Goal: Information Seeking & Learning: Check status

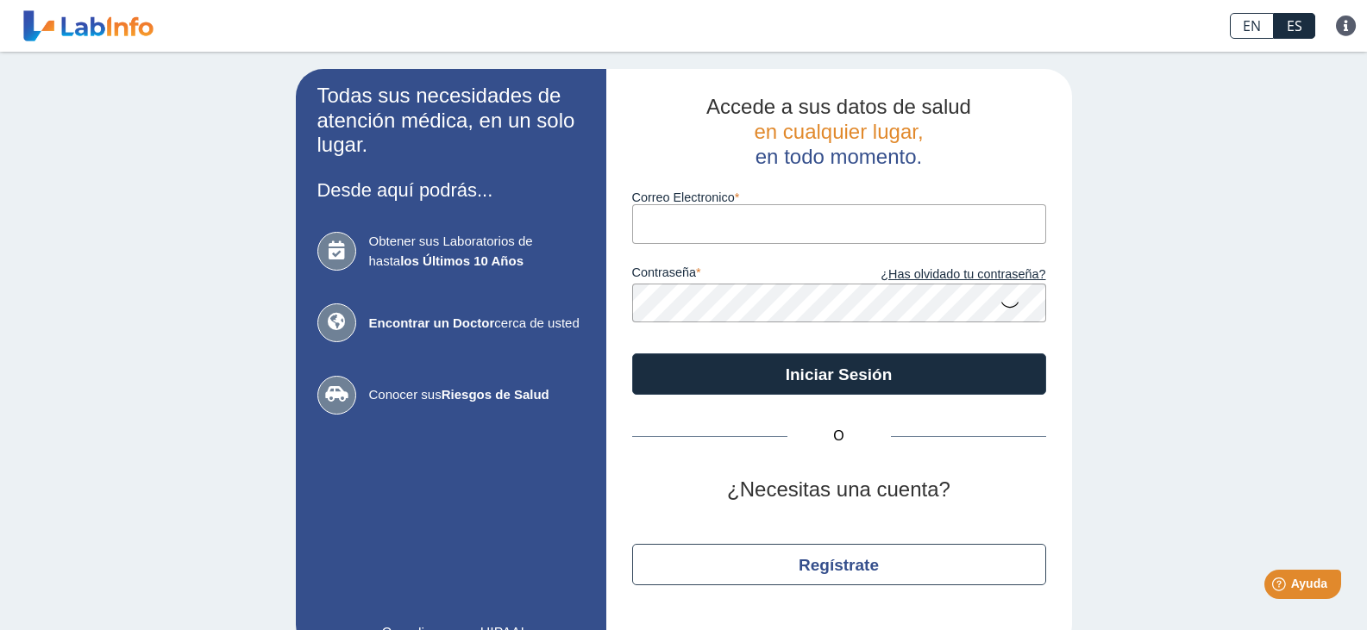
drag, startPoint x: 0, startPoint y: 0, endPoint x: 755, endPoint y: 226, distance: 787.7
click at [755, 226] on input "Correo Electronico" at bounding box center [839, 223] width 414 height 39
type input "[EMAIL_ADDRESS][DOMAIN_NAME]"
click at [942, 277] on link "¿Has olvidado tu contraseña?" at bounding box center [942, 275] width 207 height 19
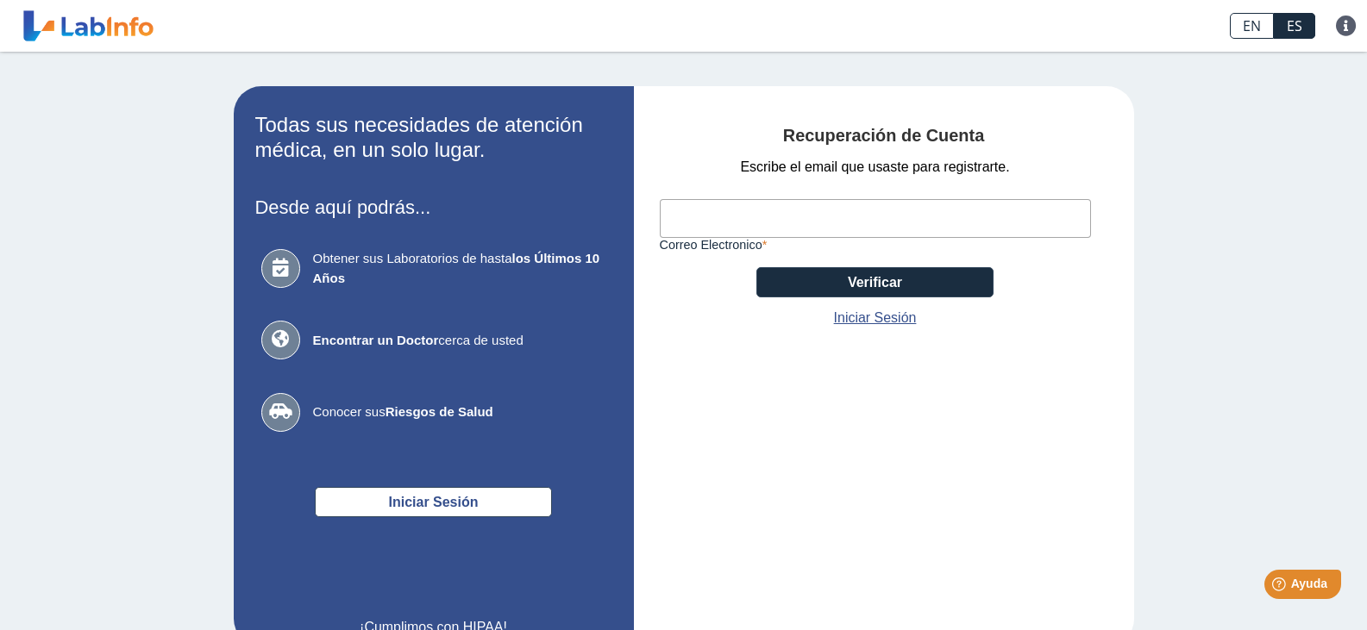
click at [697, 227] on input "Correo Electronico" at bounding box center [875, 218] width 431 height 39
type input "[EMAIL_ADDRESS][DOMAIN_NAME]"
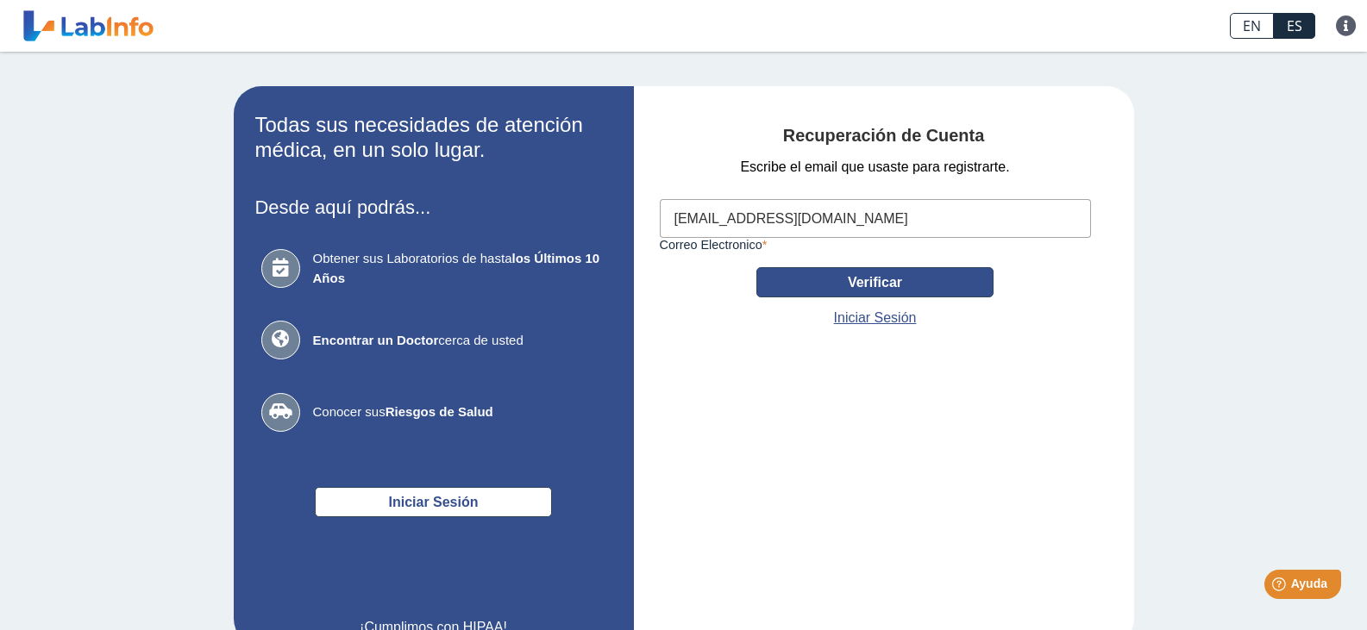
click at [907, 287] on button "Verificar" at bounding box center [874, 282] width 237 height 30
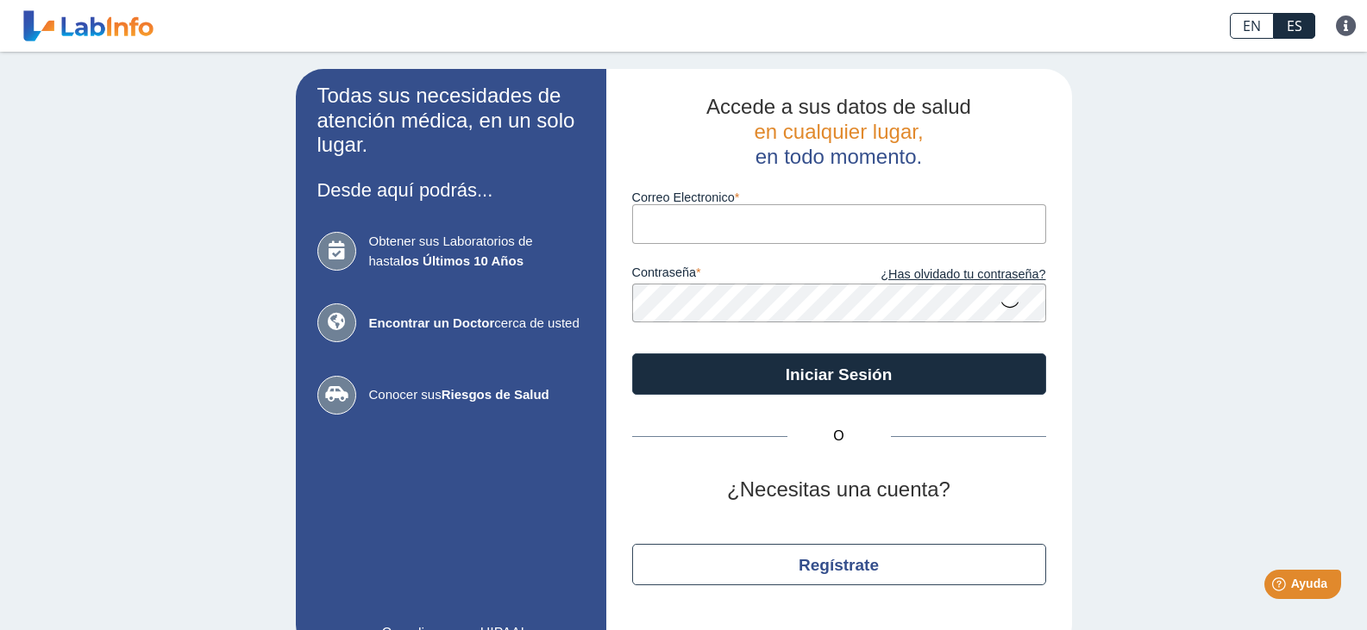
click at [825, 218] on input "Correo Electronico" at bounding box center [839, 223] width 414 height 39
type input "[EMAIL_ADDRESS][DOMAIN_NAME]"
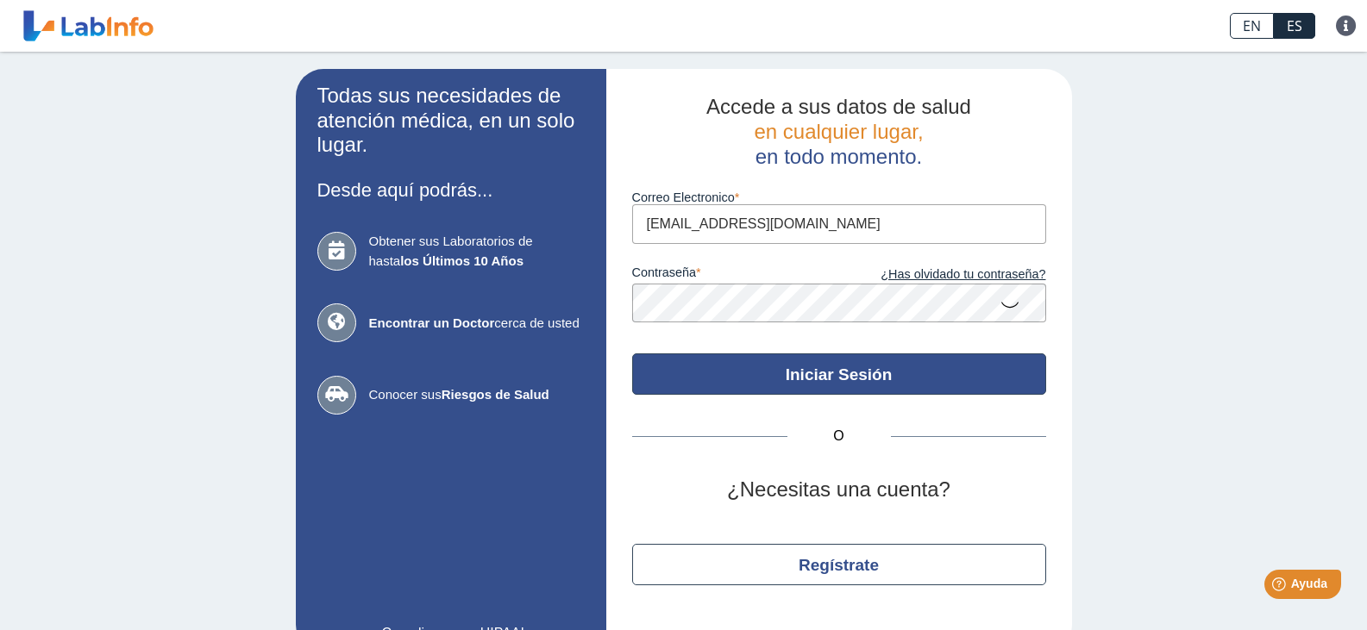
click at [867, 379] on button "Iniciar Sesión" at bounding box center [839, 374] width 414 height 41
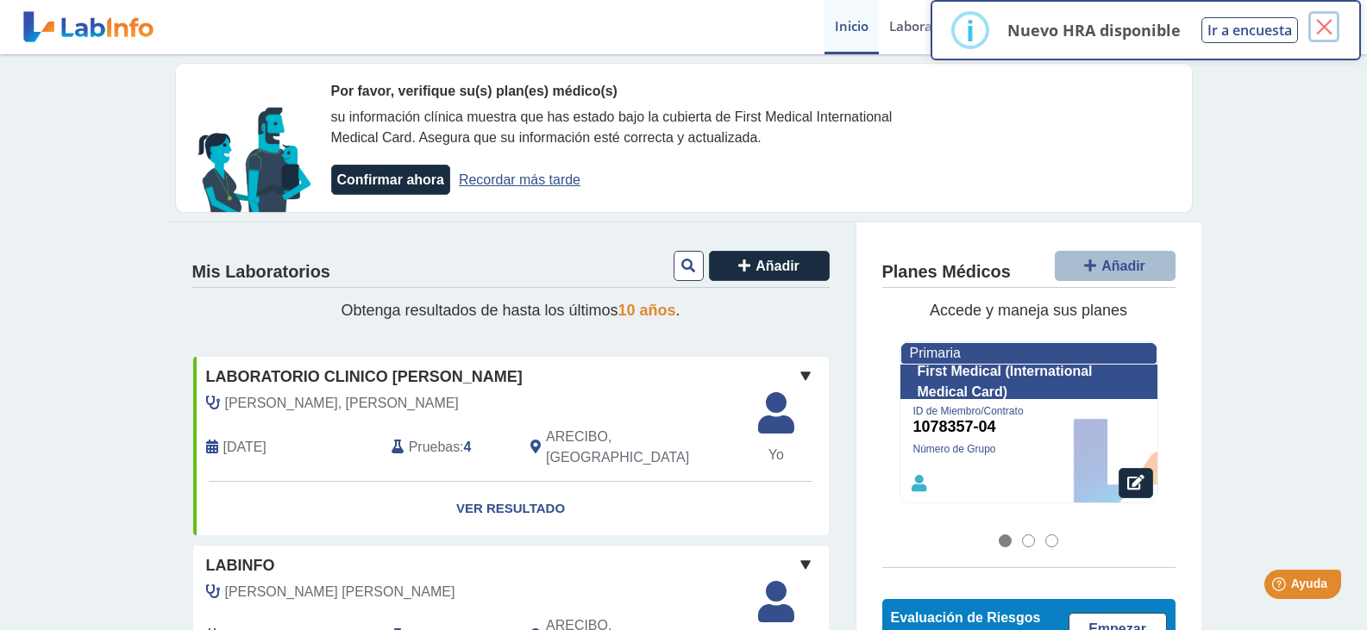
click at [1319, 34] on button "×" at bounding box center [1323, 26] width 31 height 31
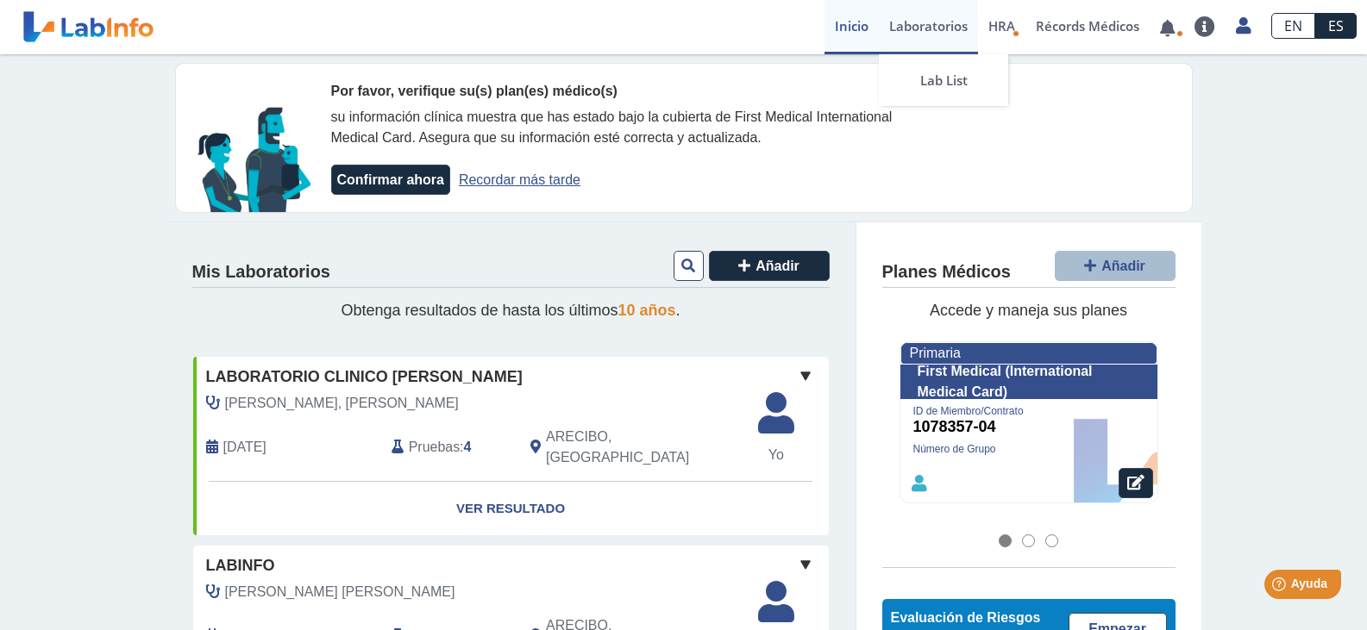
click at [930, 24] on link "Laboratorios" at bounding box center [928, 27] width 99 height 54
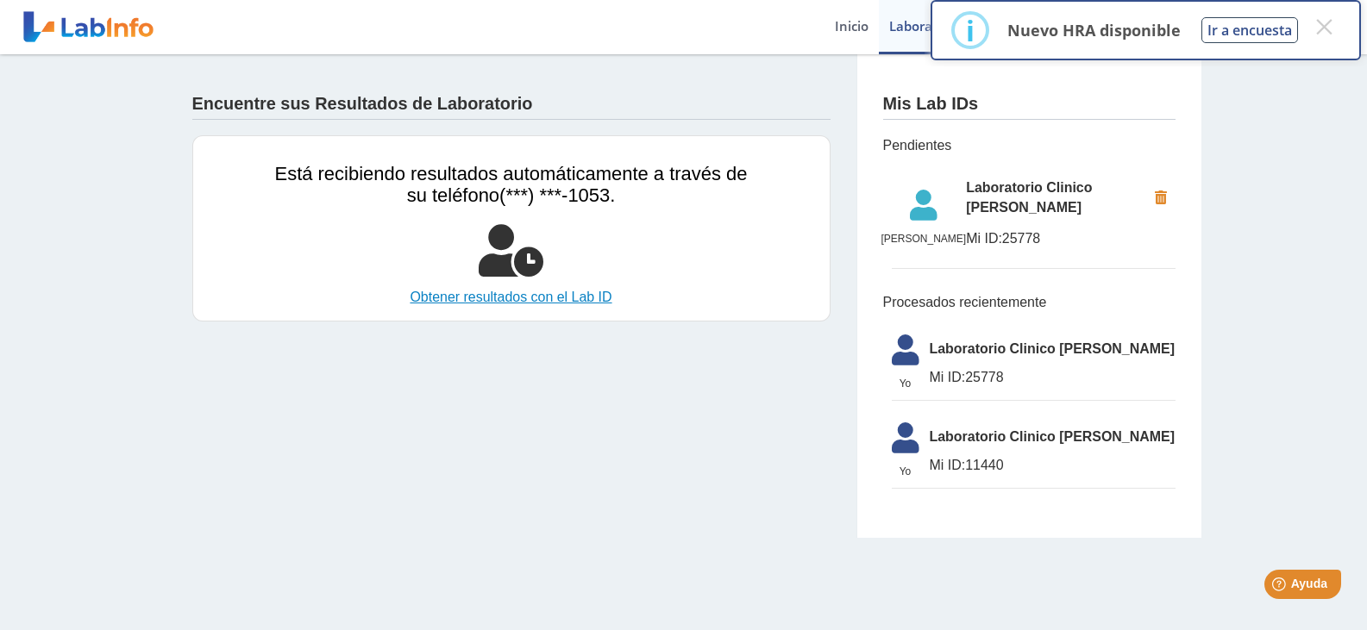
click at [529, 296] on link "Obtener resultados con el Lab ID" at bounding box center [511, 297] width 473 height 21
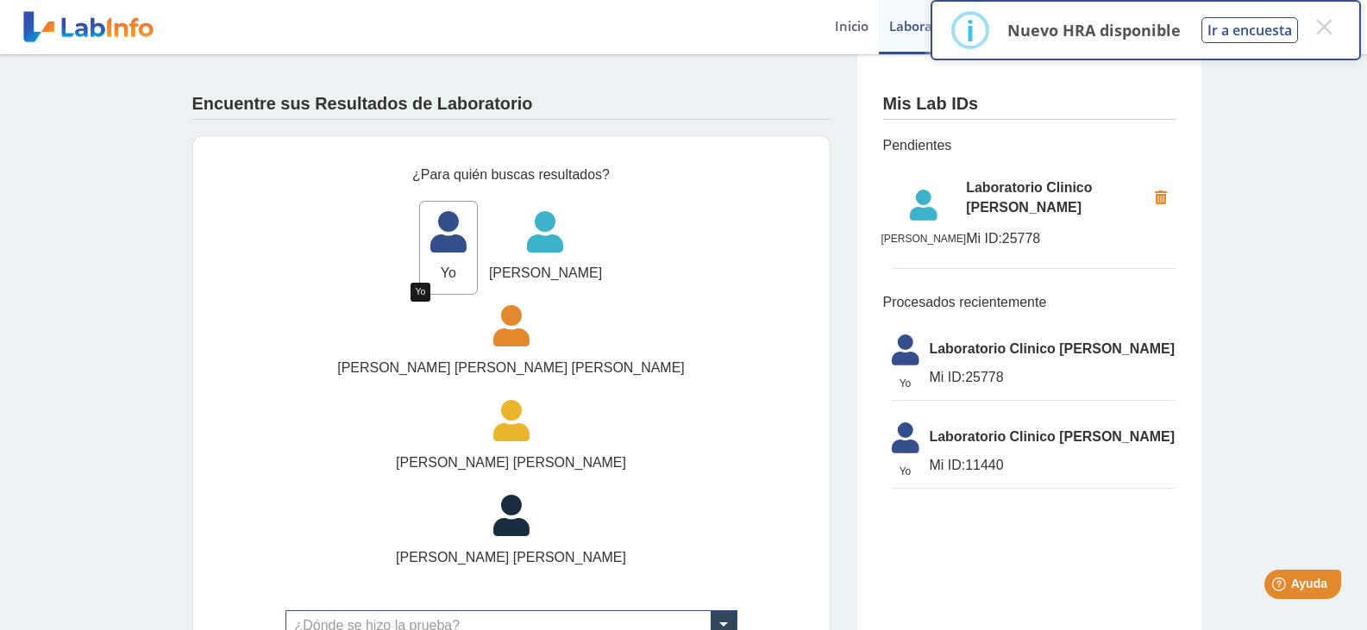
click at [420, 235] on icon at bounding box center [448, 238] width 57 height 52
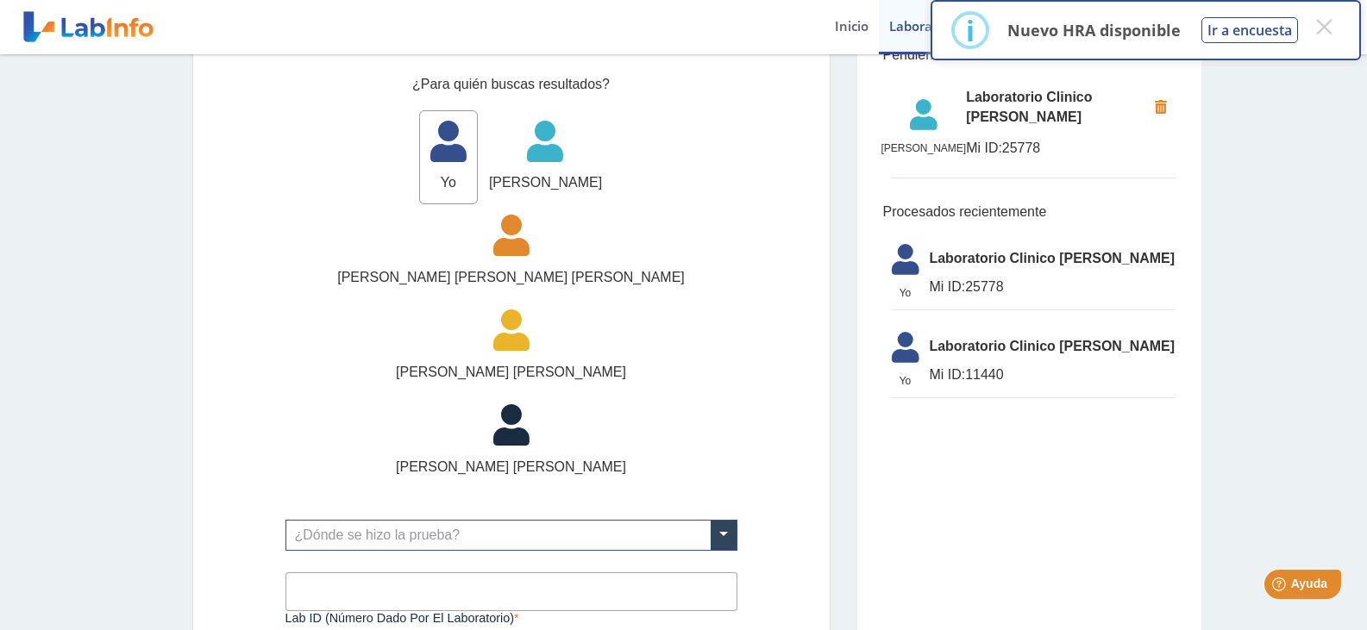
scroll to position [91, 0]
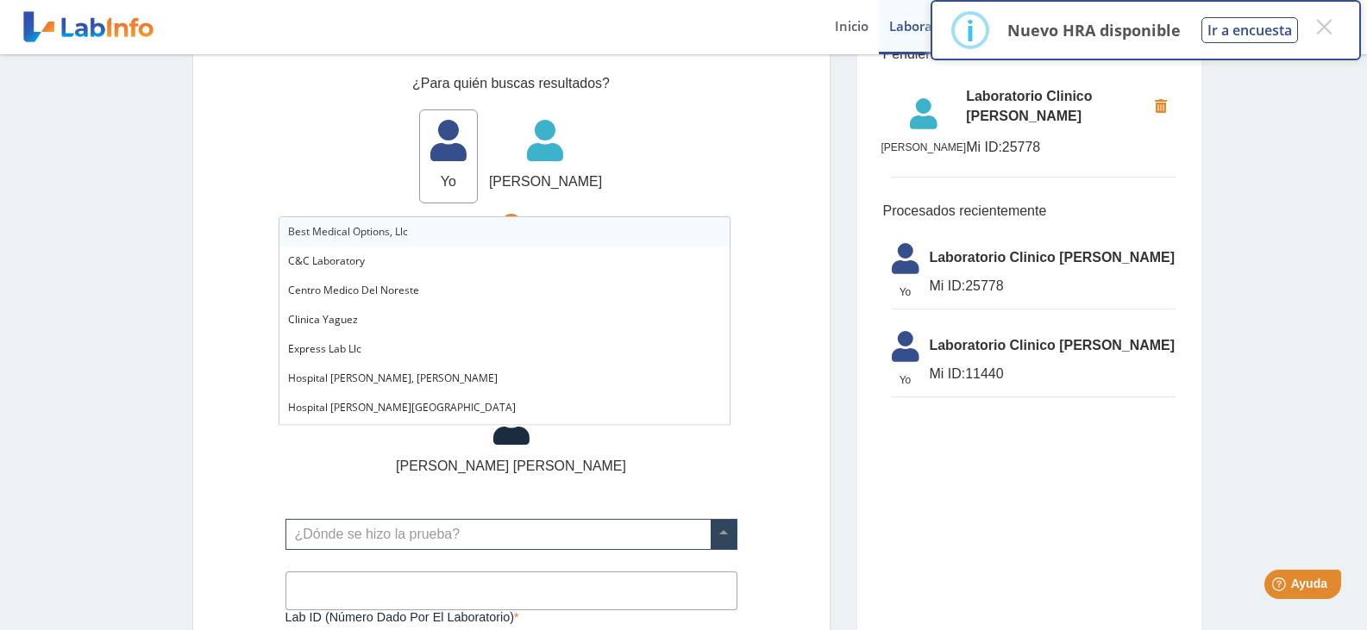
click at [719, 520] on span at bounding box center [724, 534] width 26 height 29
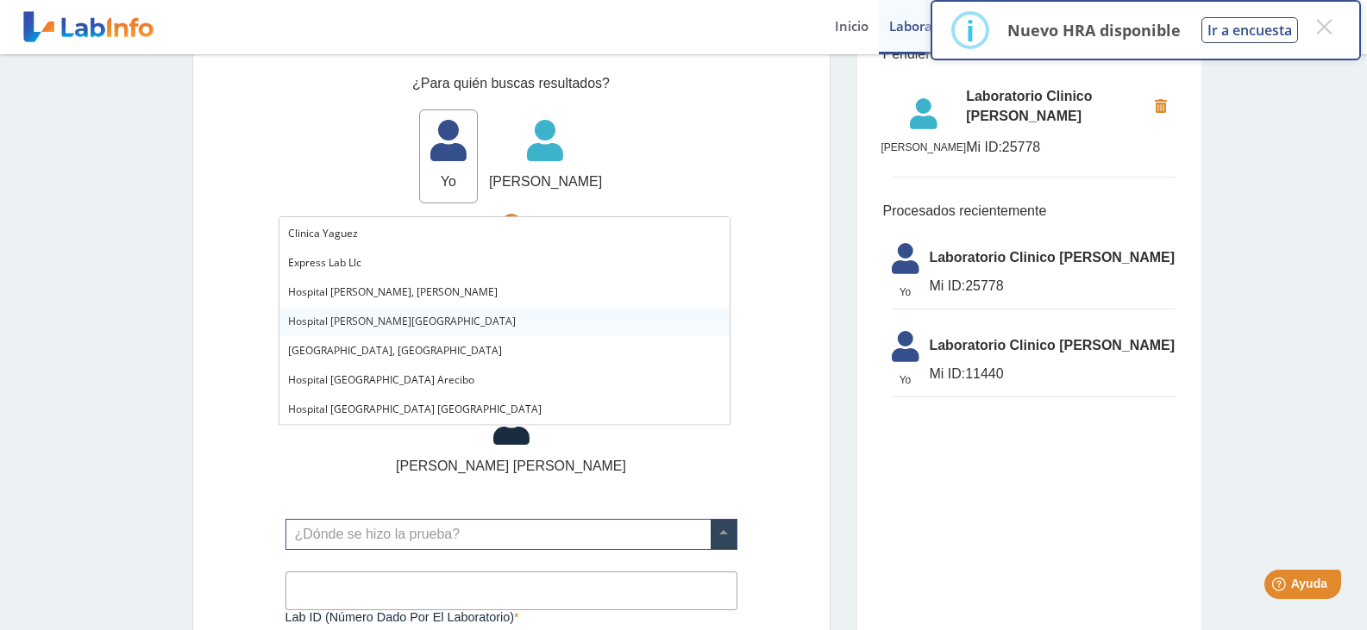
click at [414, 321] on span "Hospital [PERSON_NAME][GEOGRAPHIC_DATA]" at bounding box center [402, 321] width 228 height 15
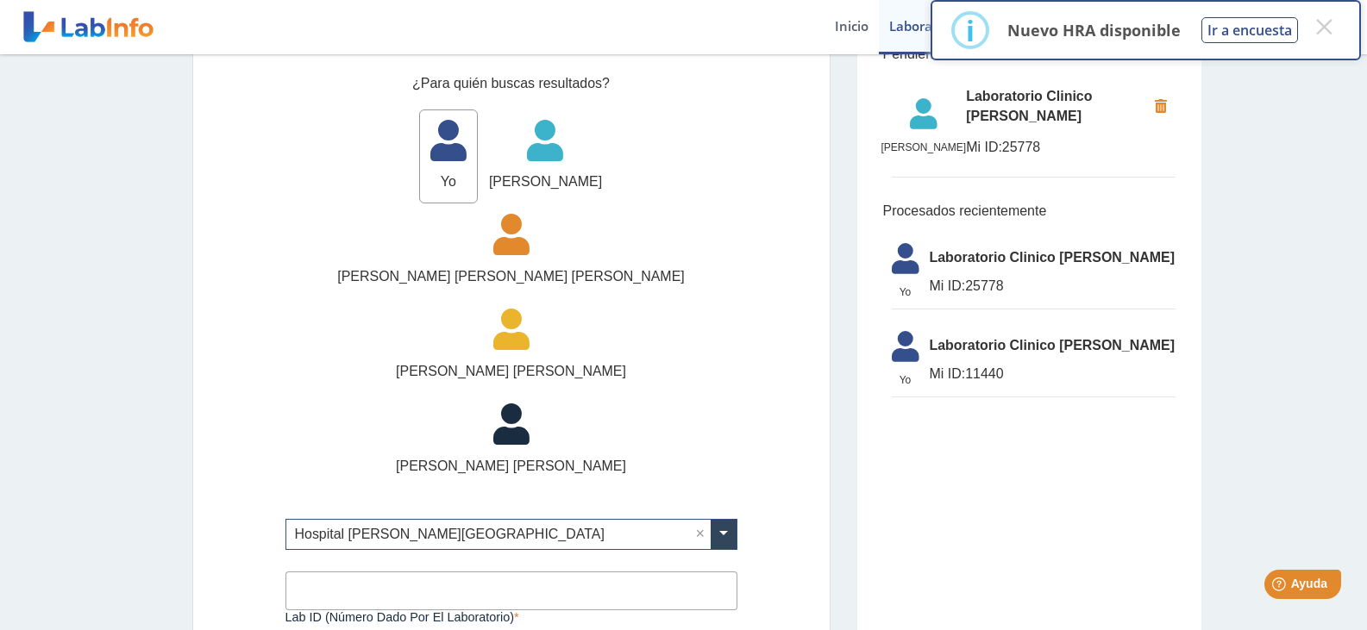
click at [460, 572] on input "Lab ID (número dado por el laboratorio)" at bounding box center [511, 591] width 452 height 39
click at [760, 546] on div "¿Para quién buscas resultados? Yo Yo [PERSON_NAME] [PERSON_NAME] [PERSON_NAME] …" at bounding box center [511, 371] width 638 height 655
click at [557, 572] on input "Lab ID (número dado por el laboratorio)" at bounding box center [511, 591] width 452 height 39
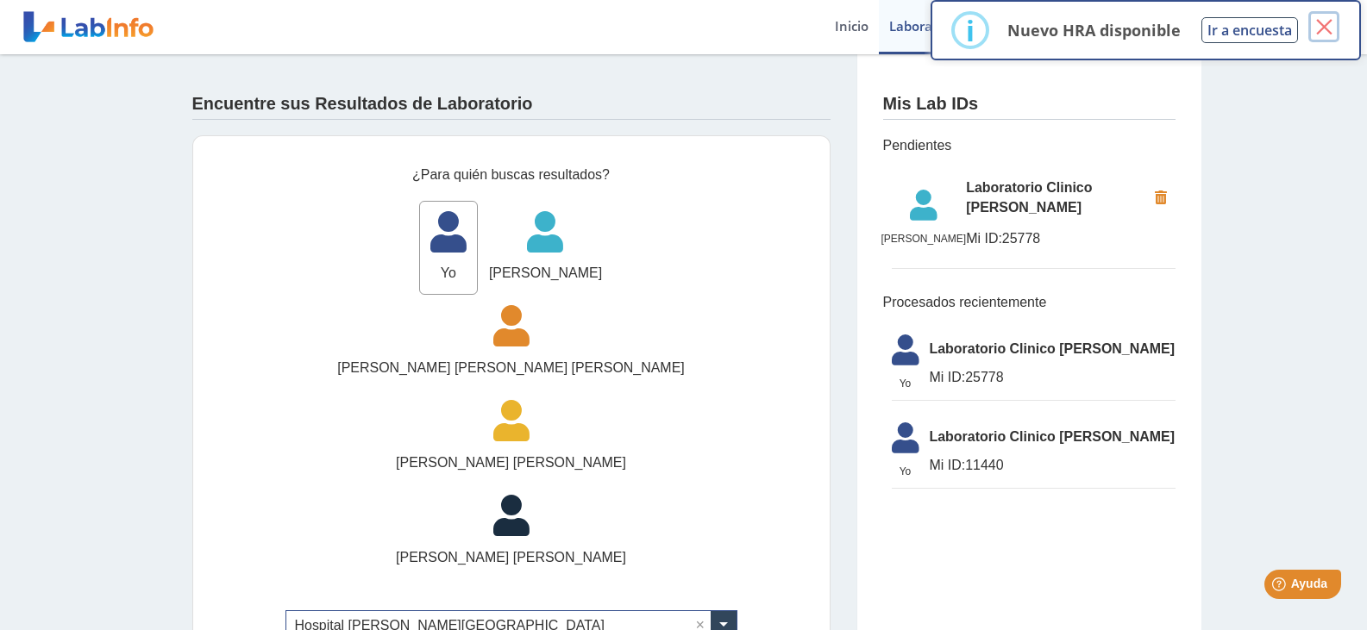
click at [1322, 23] on button "×" at bounding box center [1323, 26] width 31 height 31
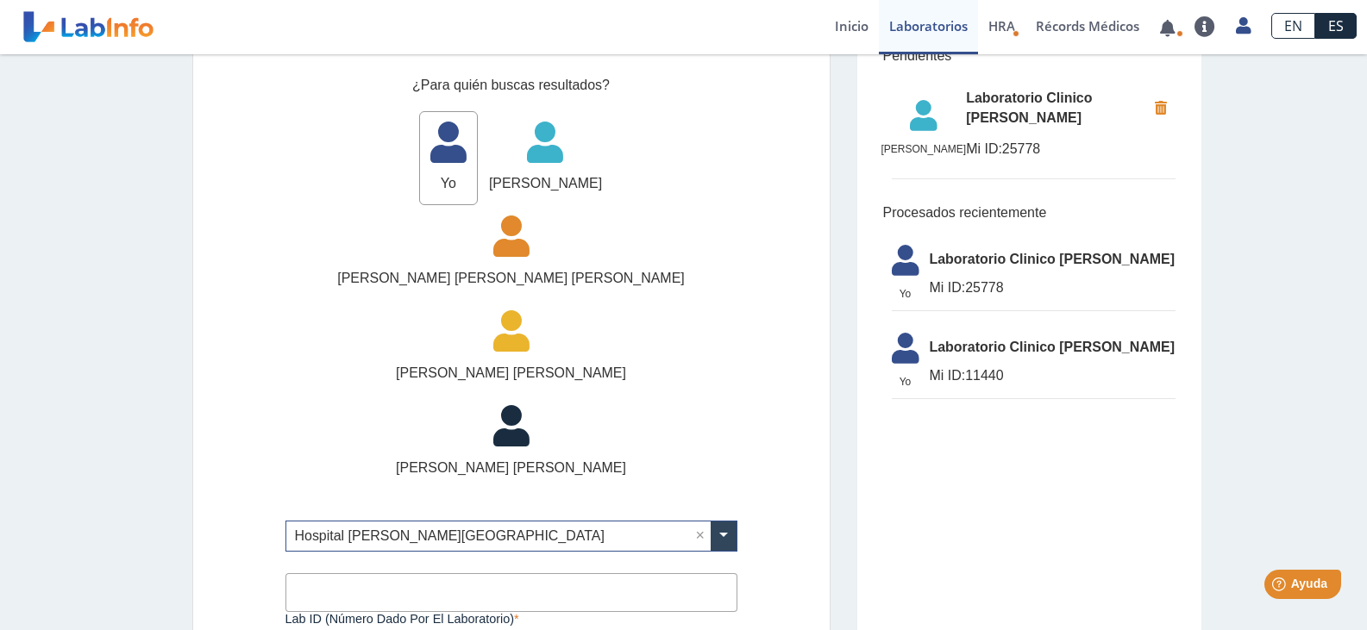
scroll to position [91, 0]
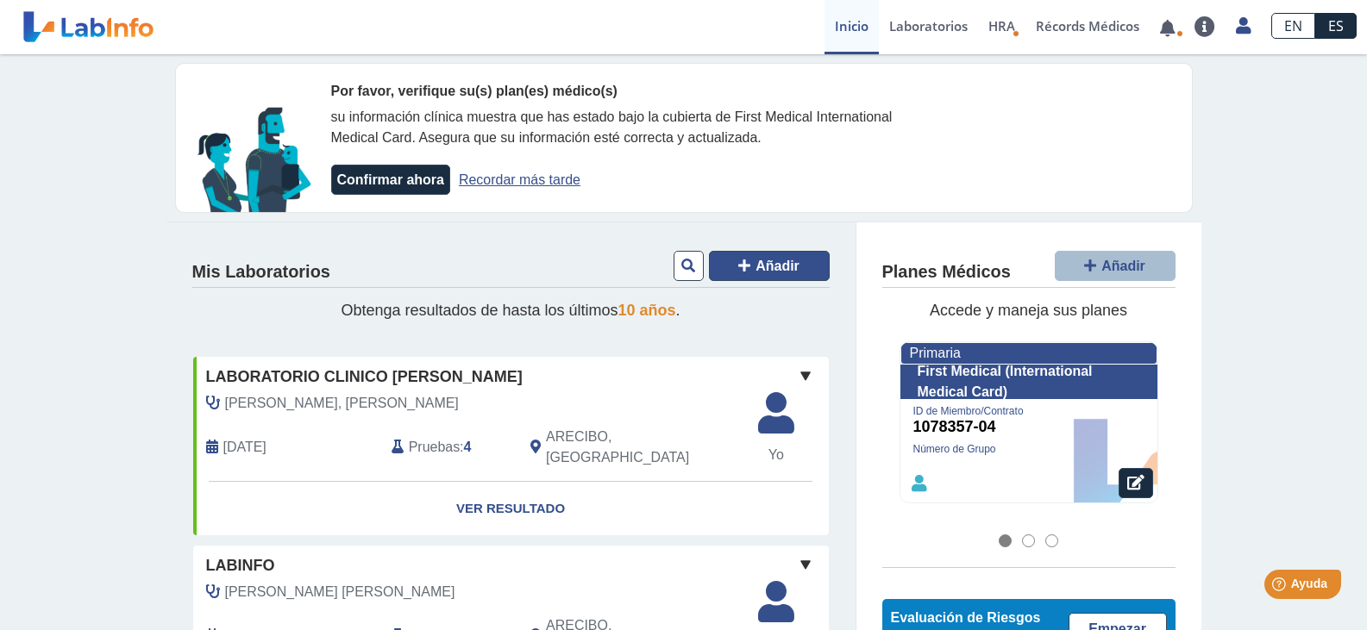
click at [755, 259] on span "Añadir" at bounding box center [777, 266] width 44 height 15
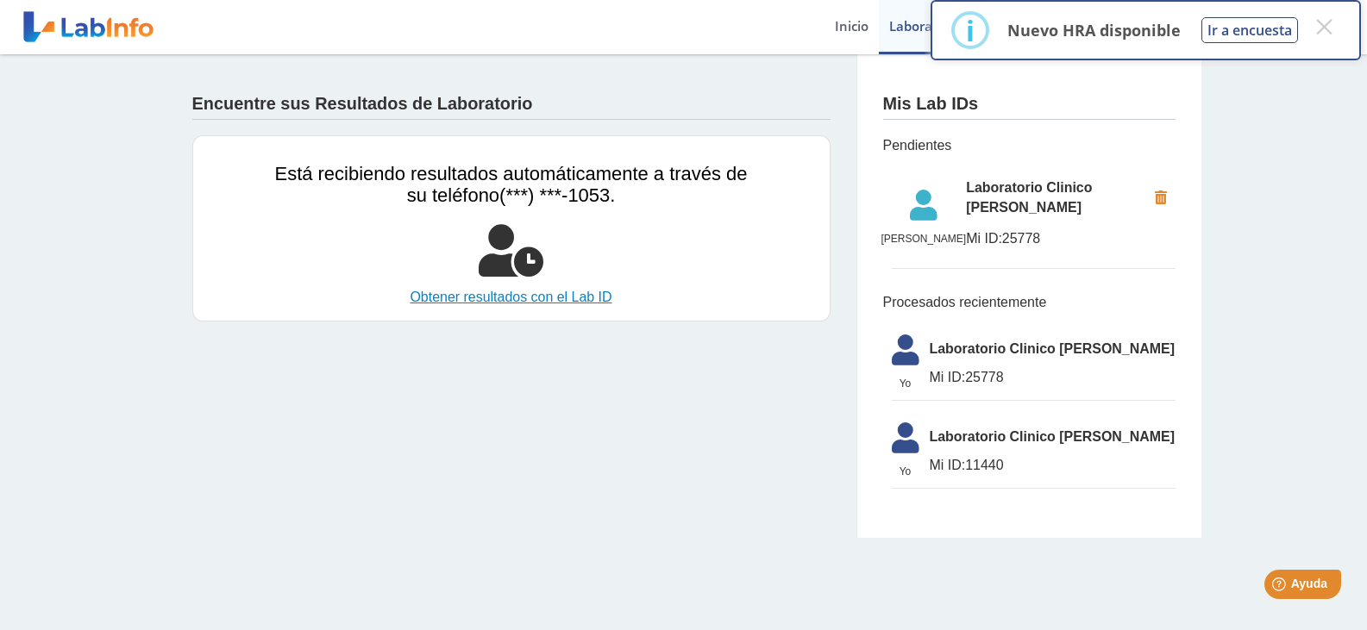
click at [565, 296] on link "Obtener resultados con el Lab ID" at bounding box center [511, 297] width 473 height 21
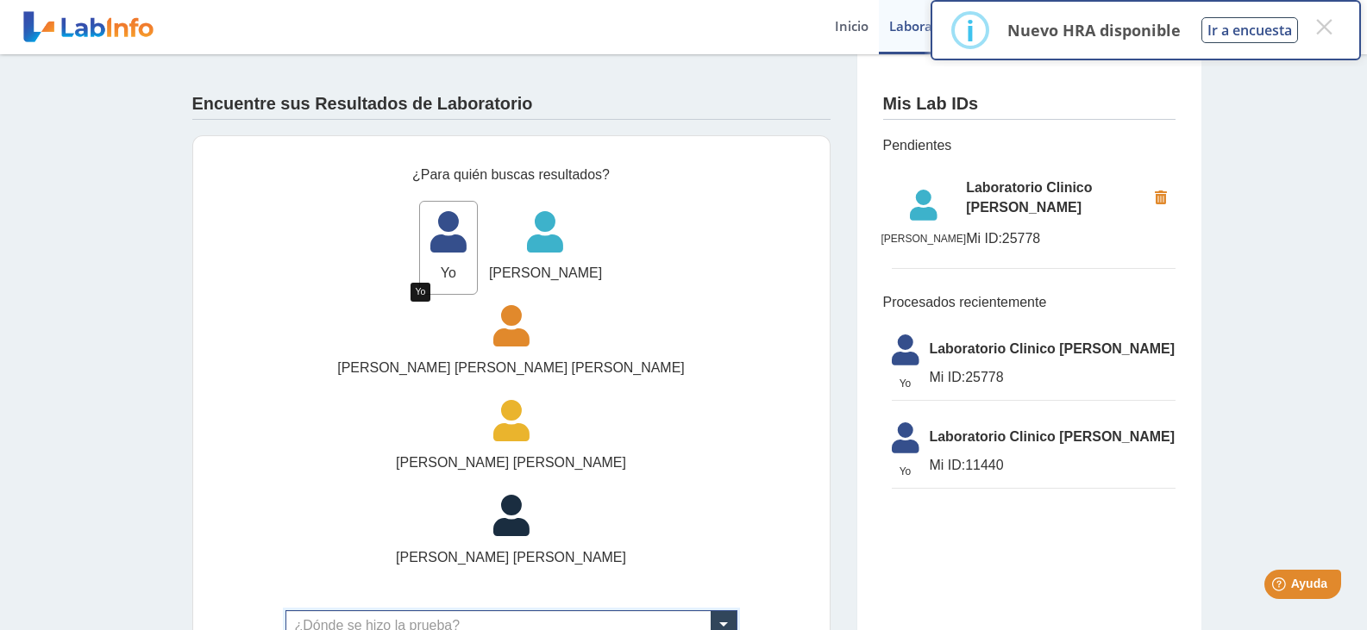
click at [420, 245] on icon at bounding box center [448, 238] width 57 height 52
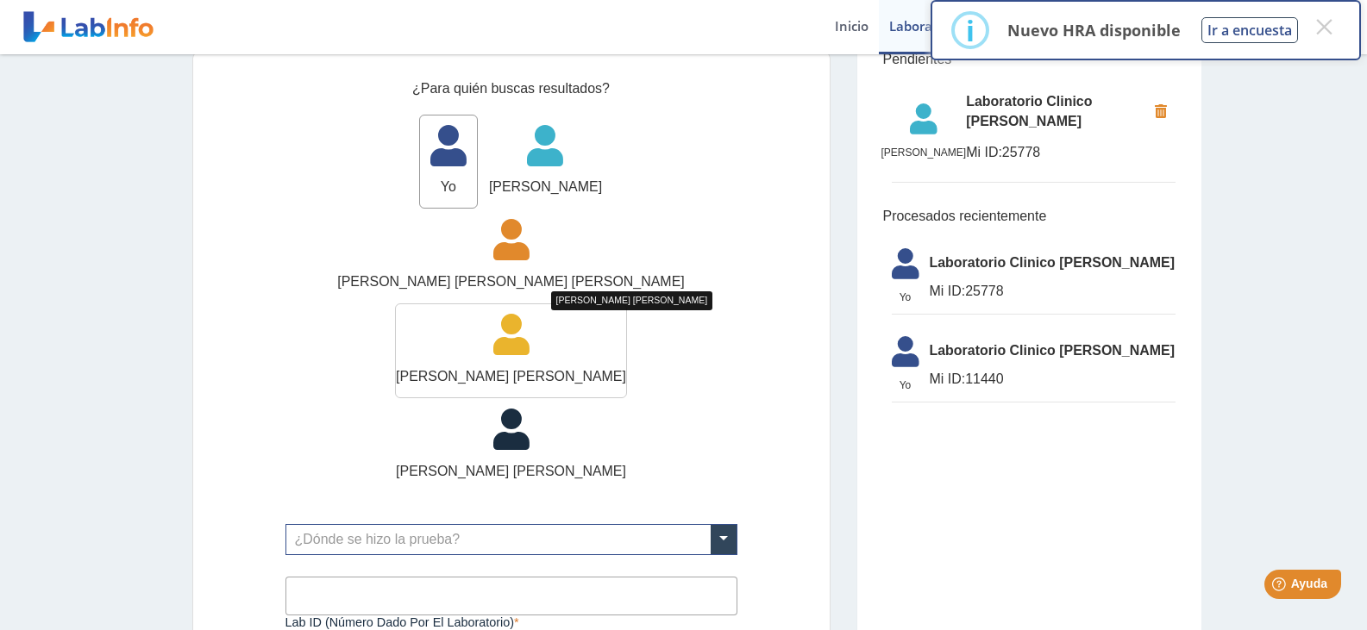
scroll to position [91, 0]
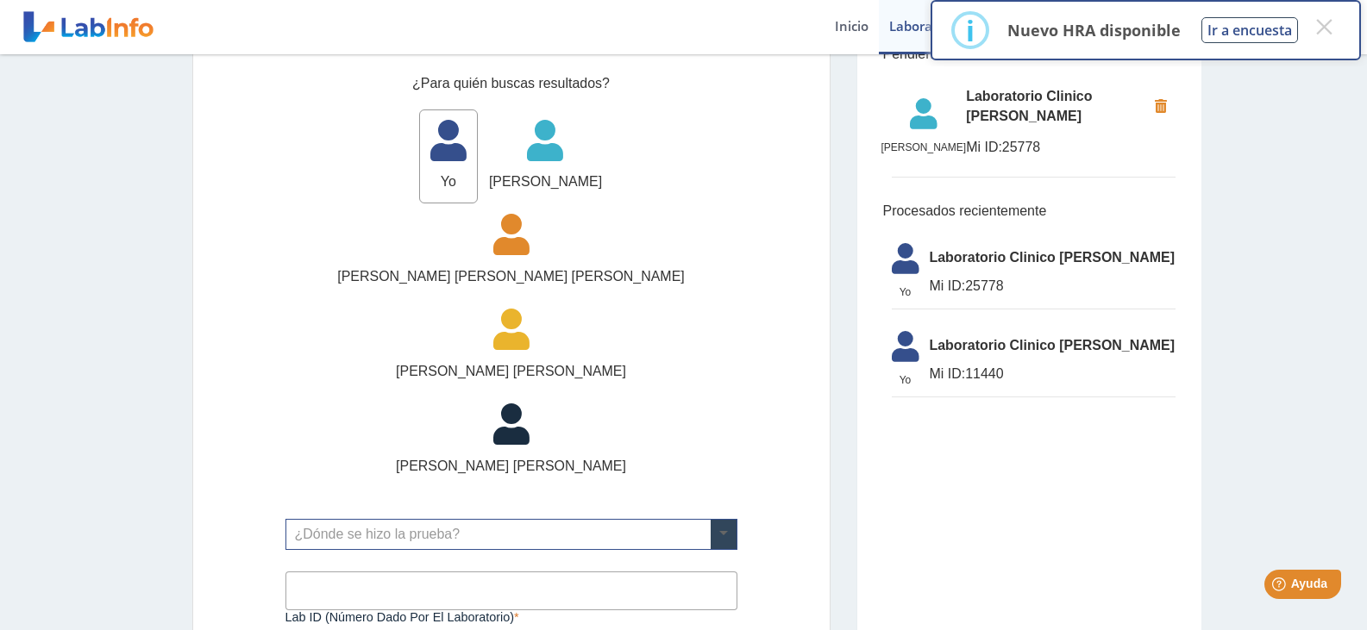
click at [711, 520] on span at bounding box center [724, 534] width 26 height 29
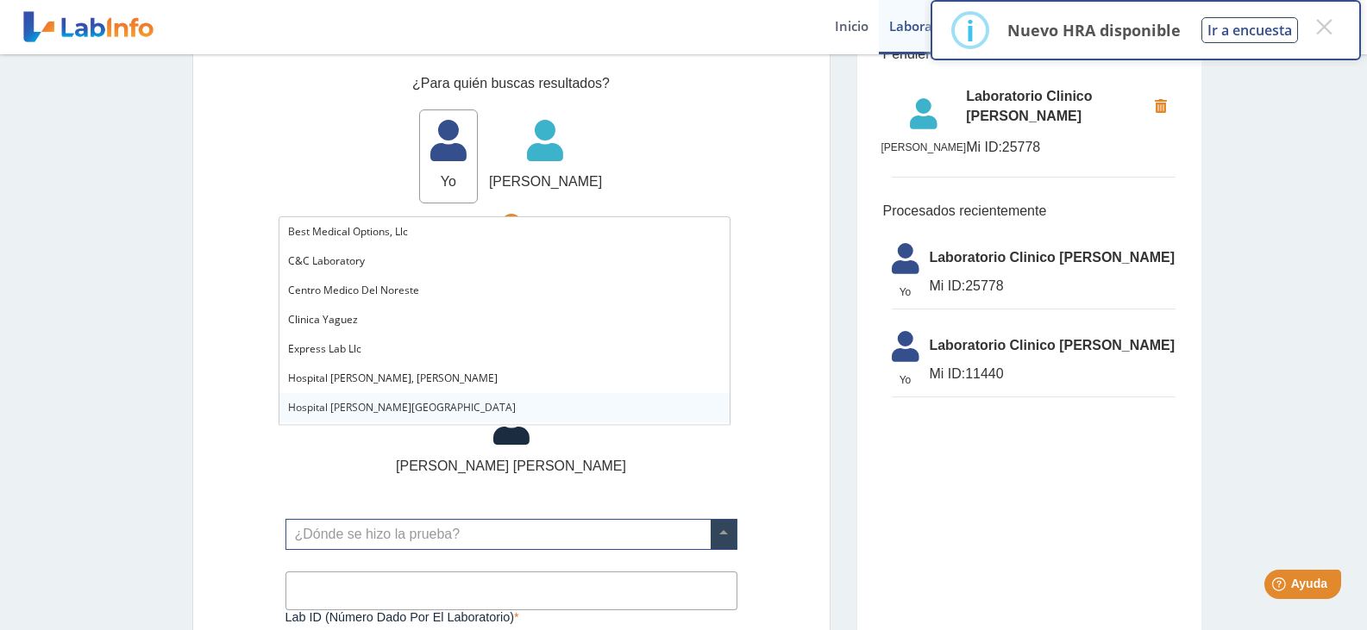
click at [397, 403] on span "Hospital [PERSON_NAME][GEOGRAPHIC_DATA]" at bounding box center [402, 407] width 228 height 15
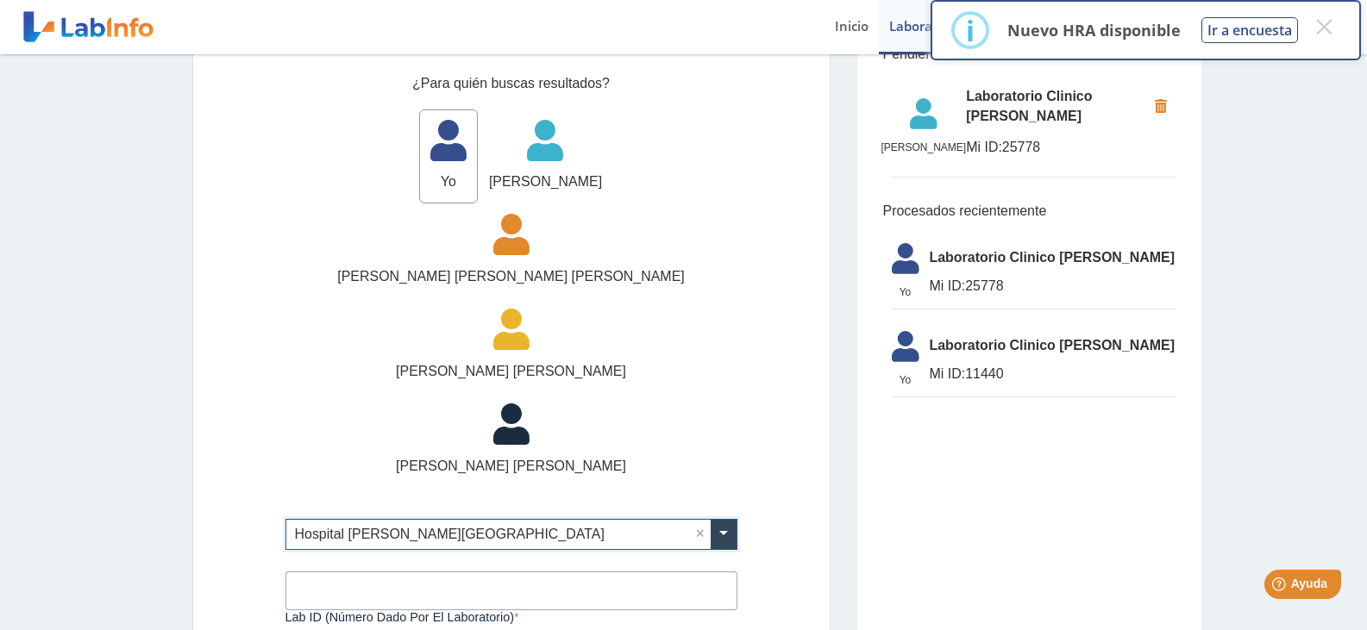
click at [405, 572] on input "Lab ID (número dado por el laboratorio)" at bounding box center [511, 591] width 452 height 39
click at [741, 551] on div "¿Para quién buscas resultados? Yo Yo [PERSON_NAME] [PERSON_NAME] [PERSON_NAME] …" at bounding box center [511, 371] width 638 height 655
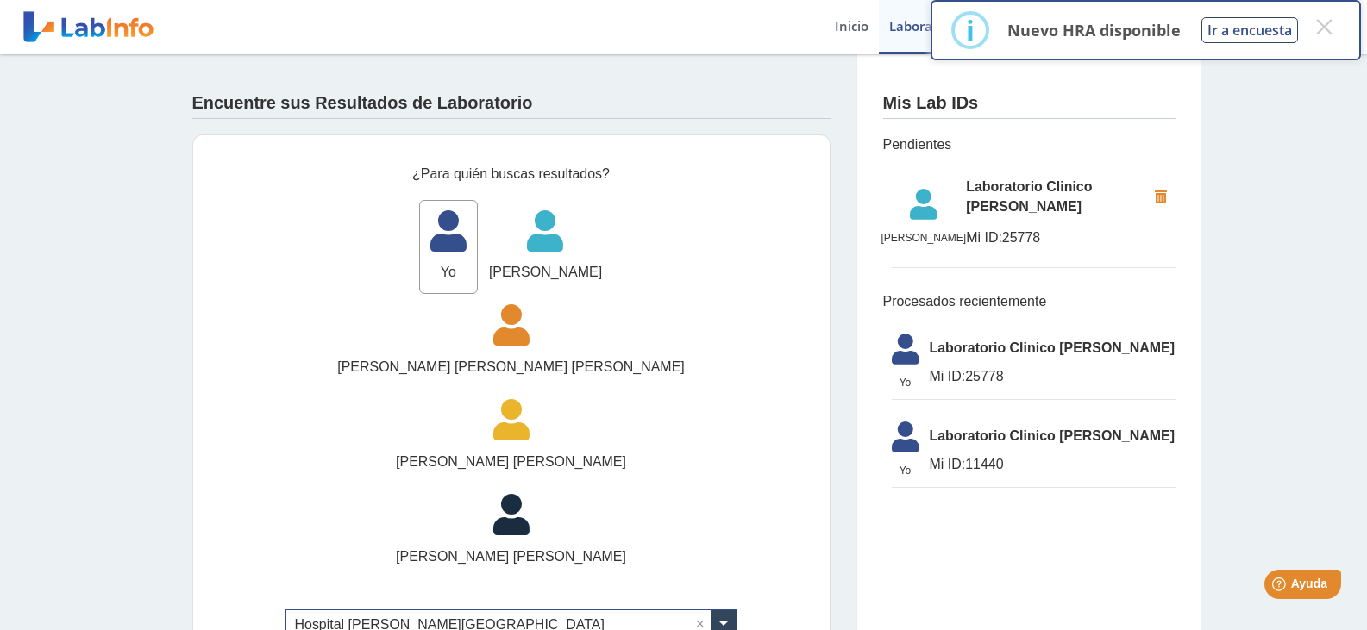
scroll to position [0, 0]
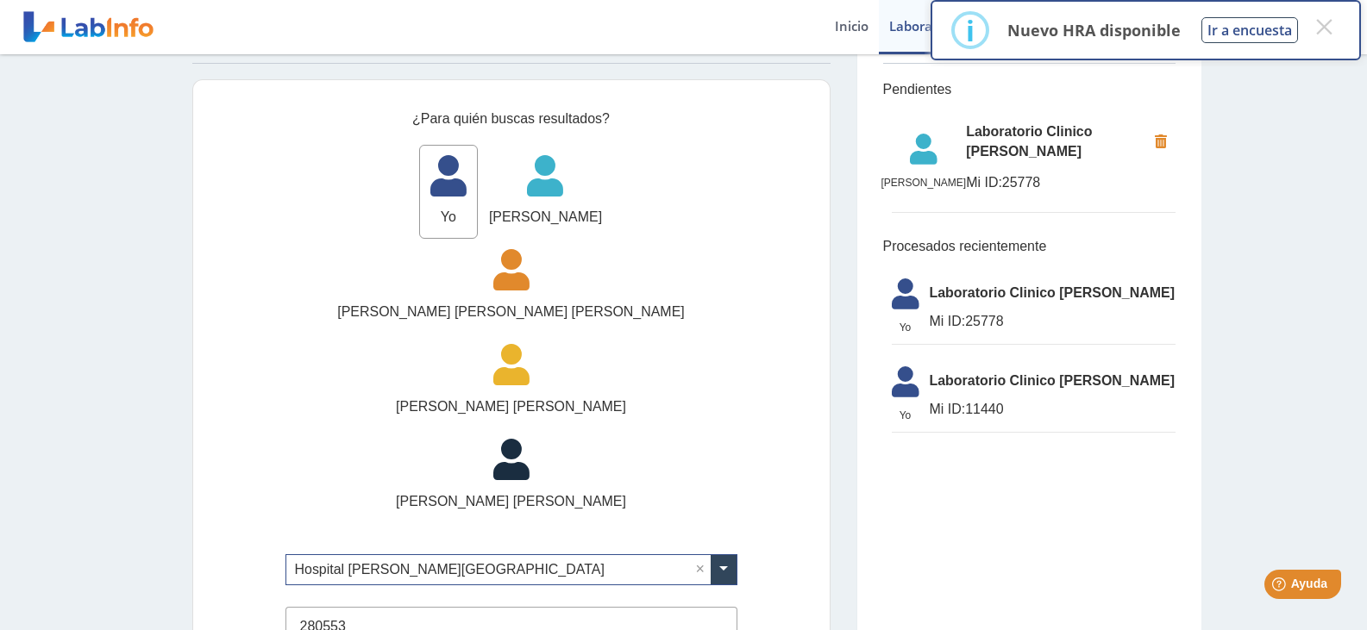
scroll to position [86, 0]
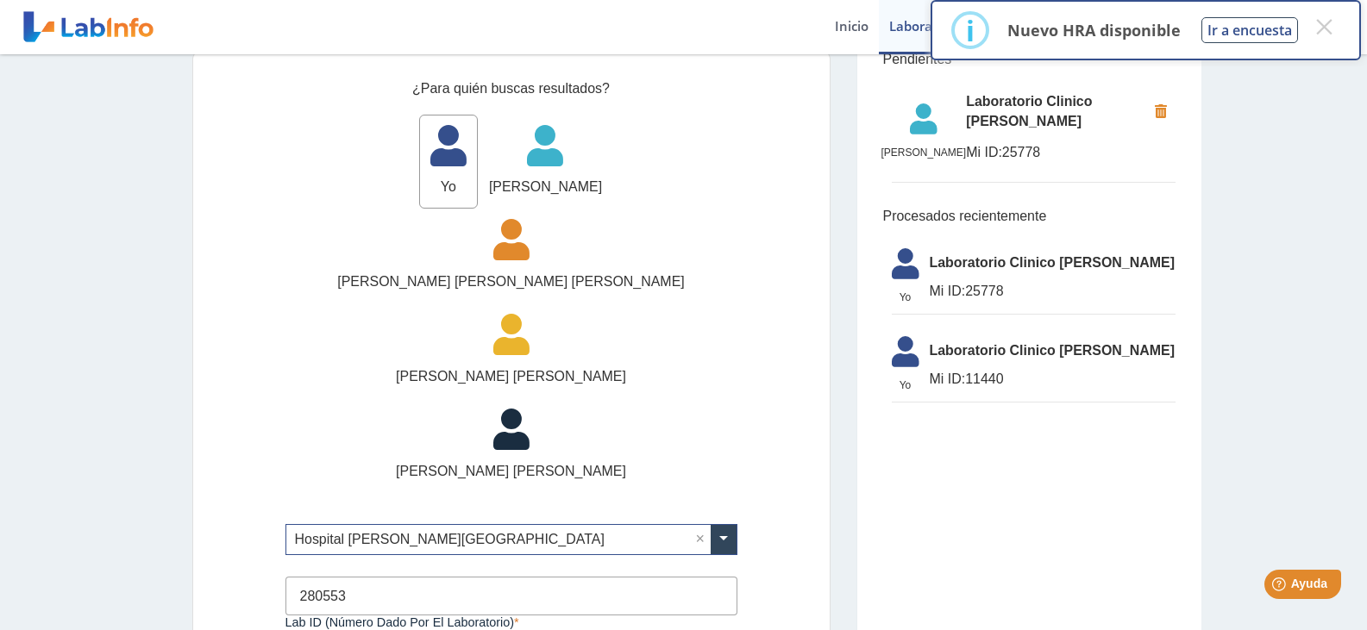
type input "280553"
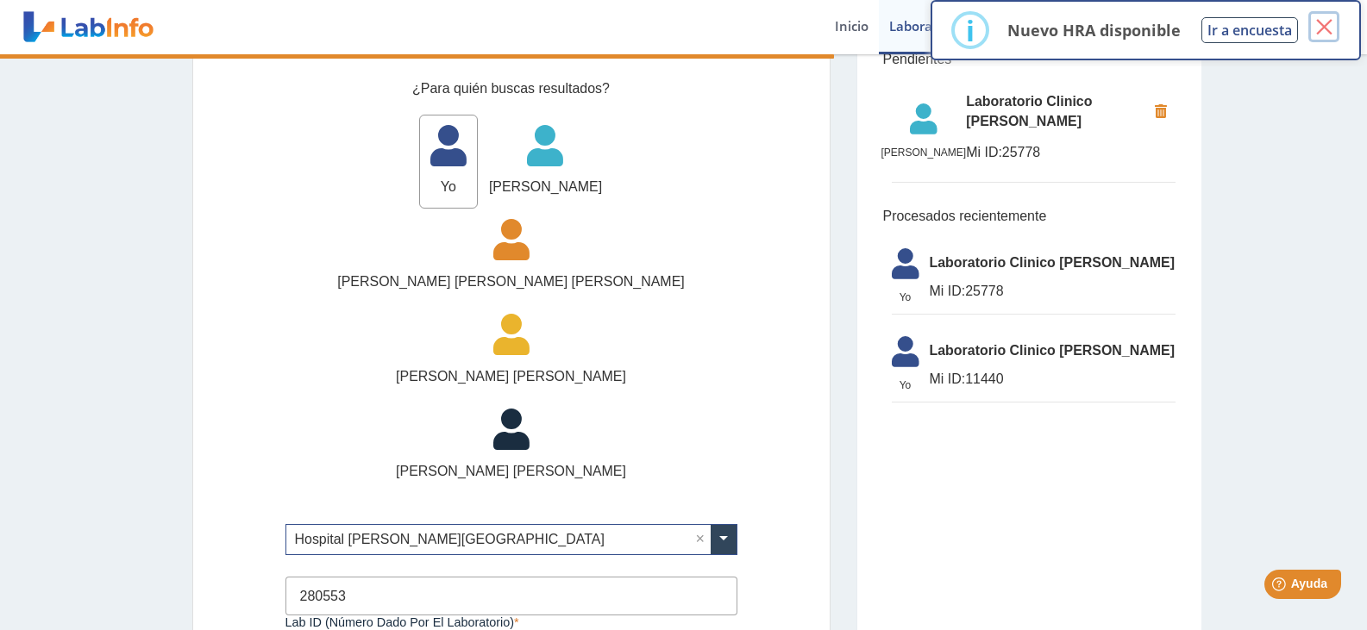
click at [1325, 27] on button "×" at bounding box center [1323, 26] width 31 height 31
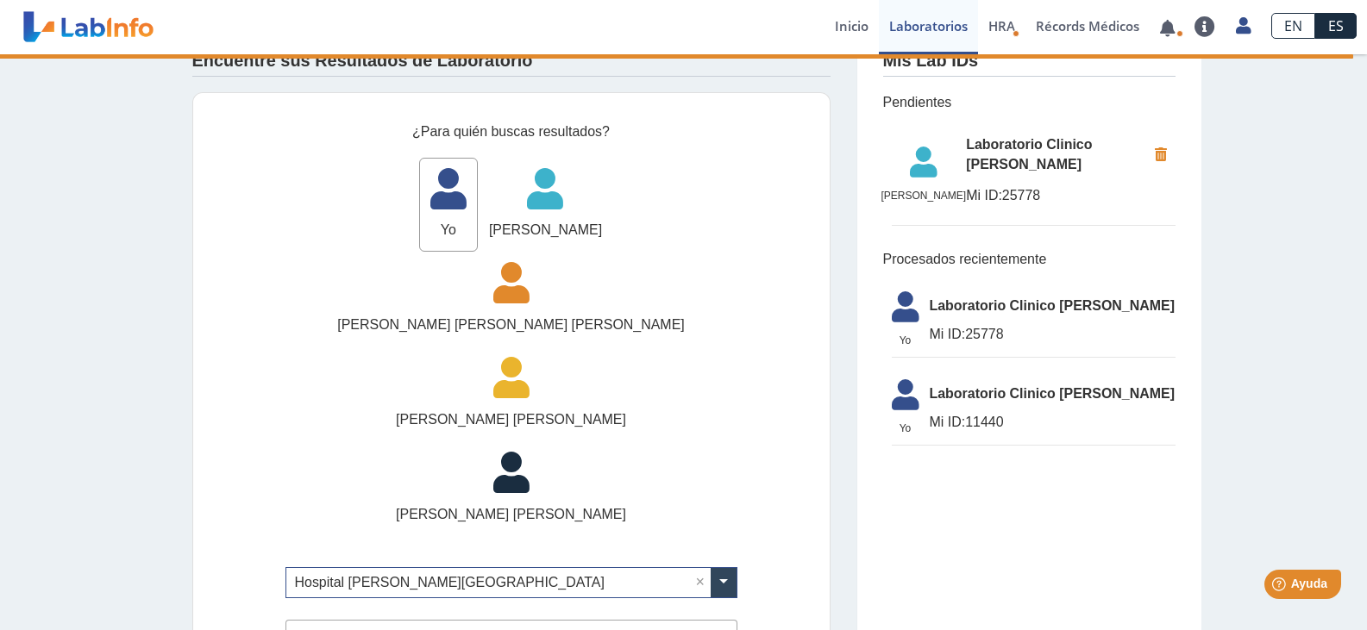
scroll to position [0, 0]
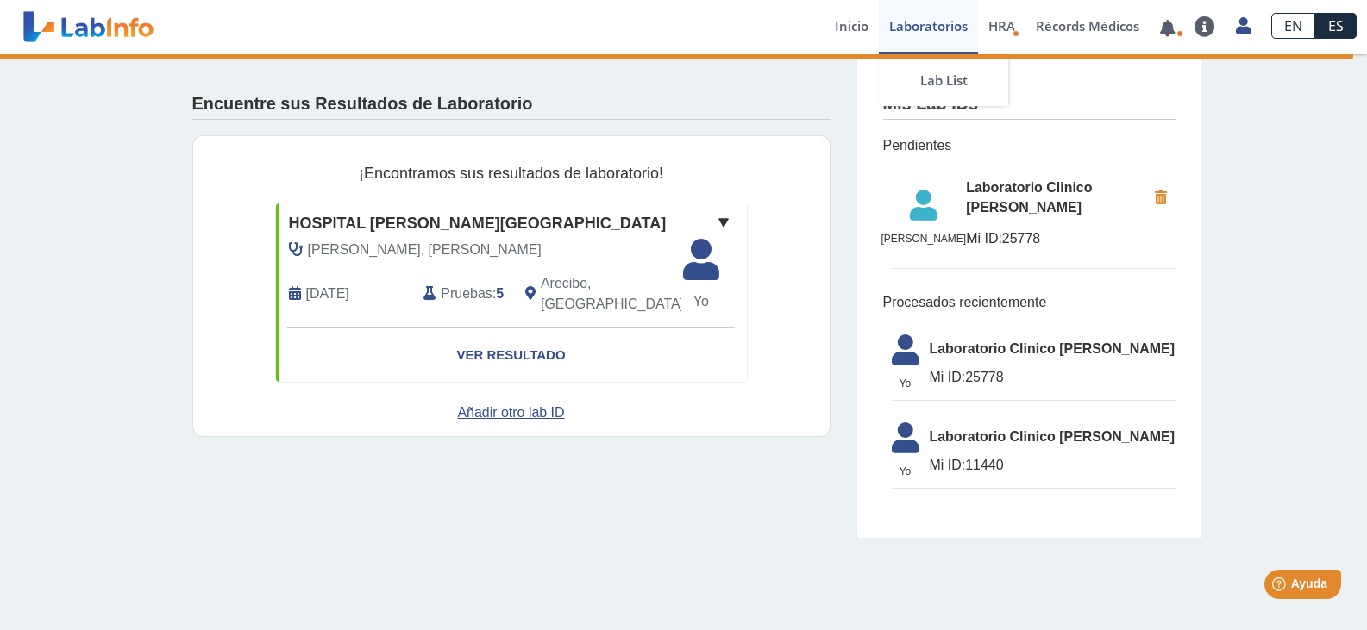
click at [937, 33] on link "Laboratorios" at bounding box center [928, 27] width 99 height 54
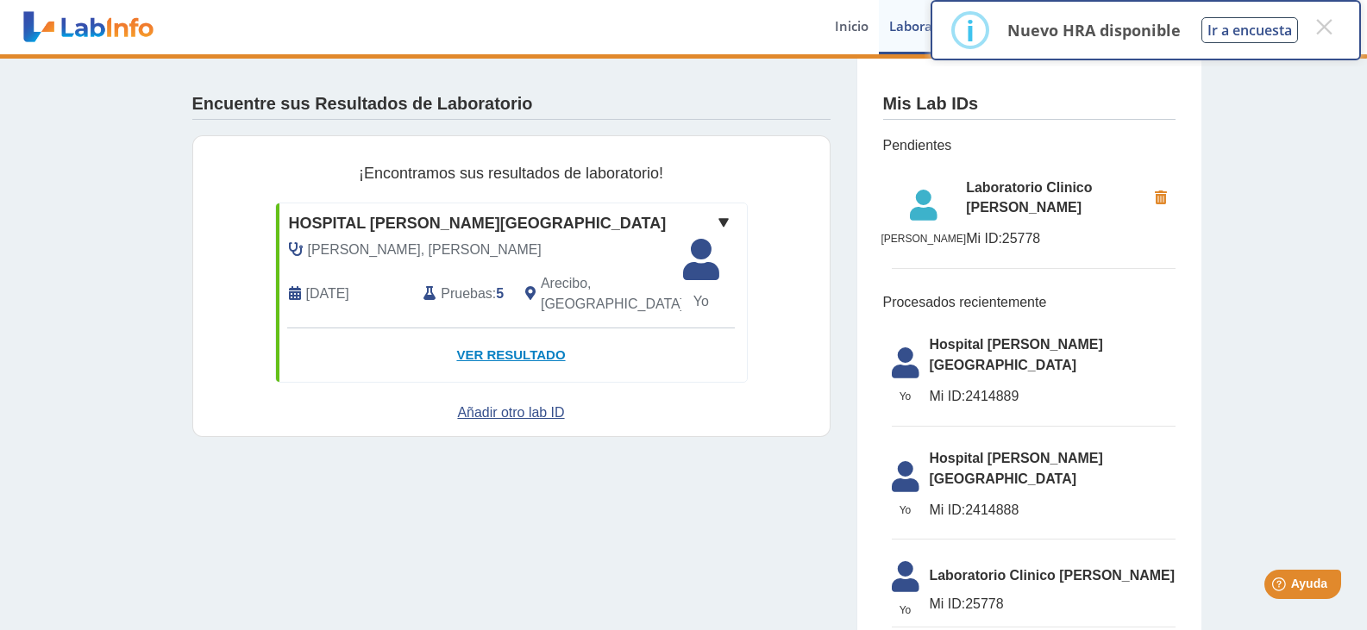
click at [547, 339] on link "Ver Resultado" at bounding box center [511, 356] width 471 height 54
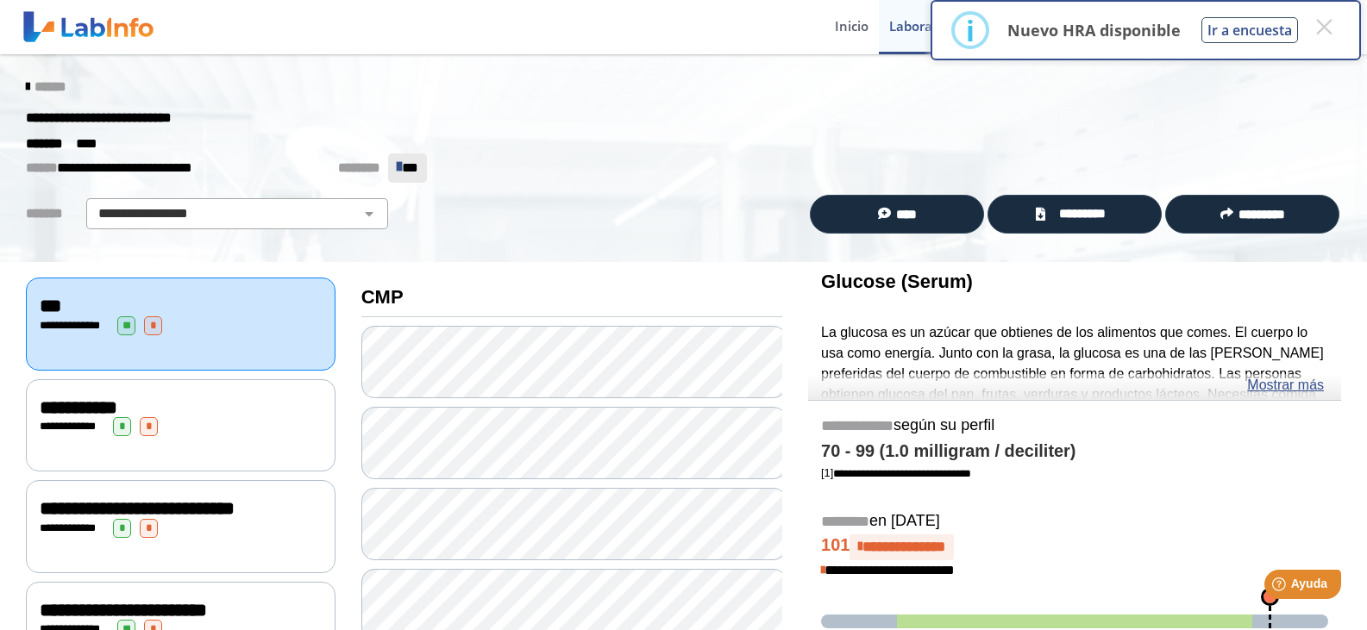
scroll to position [86, 0]
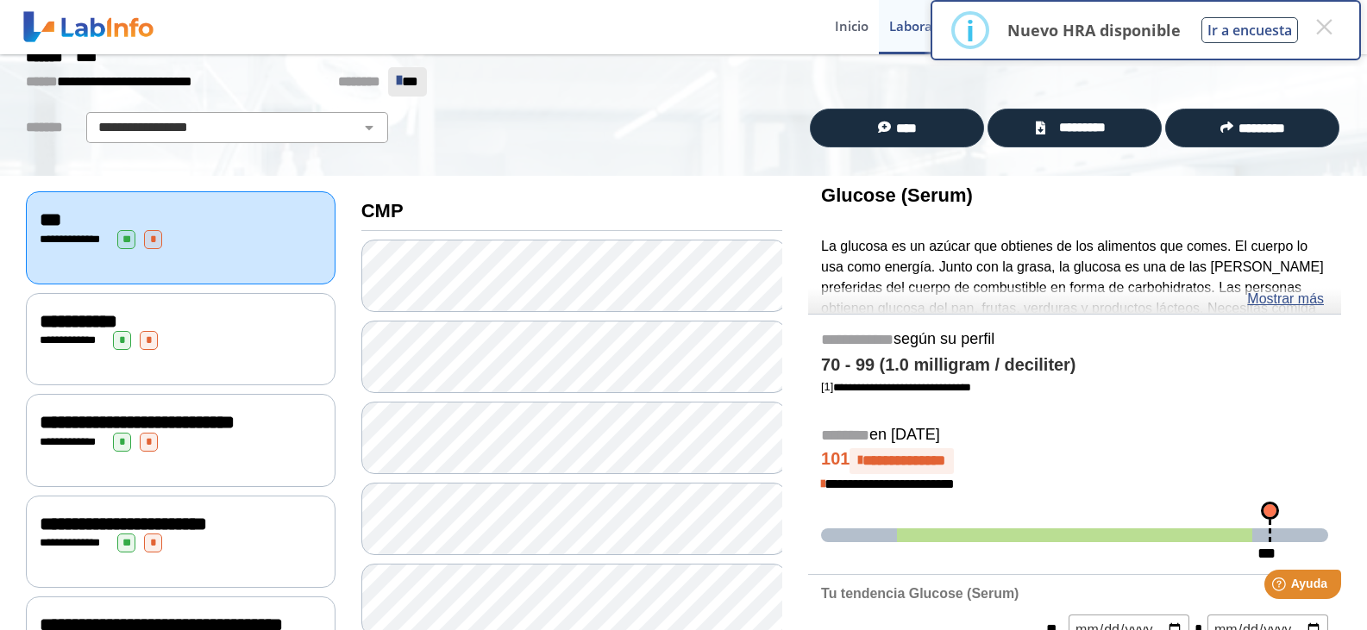
click at [252, 311] on div "**********" at bounding box center [181, 321] width 282 height 21
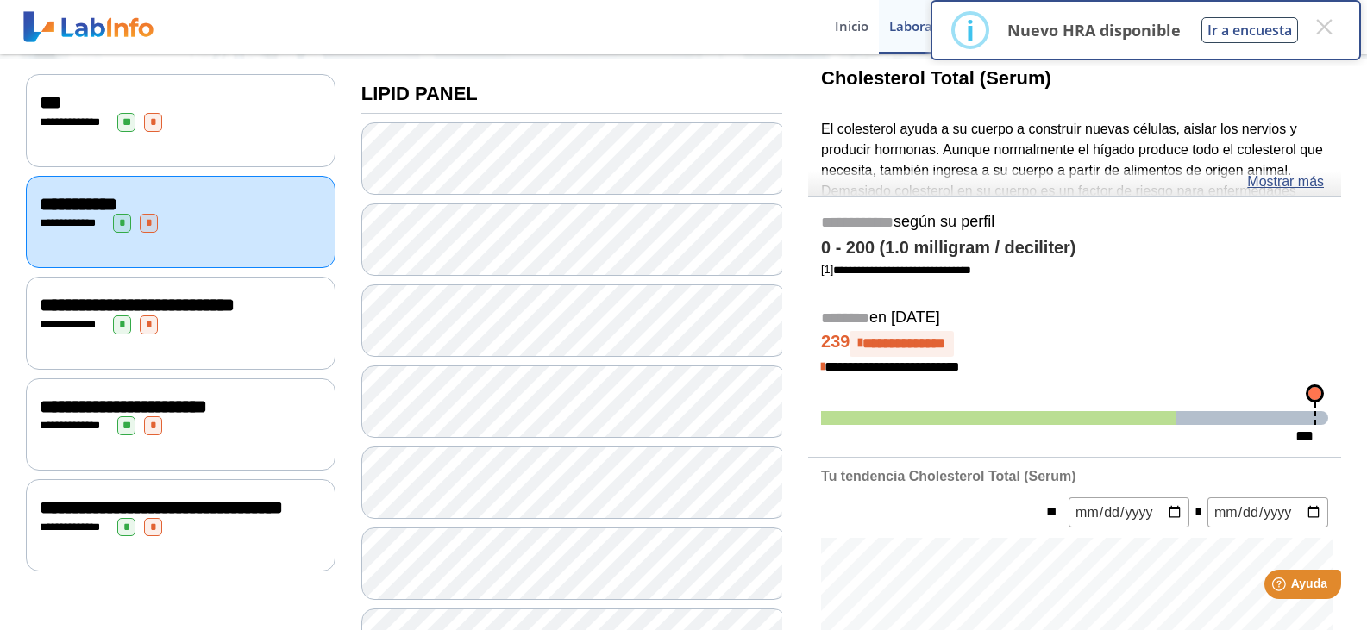
scroll to position [172, 0]
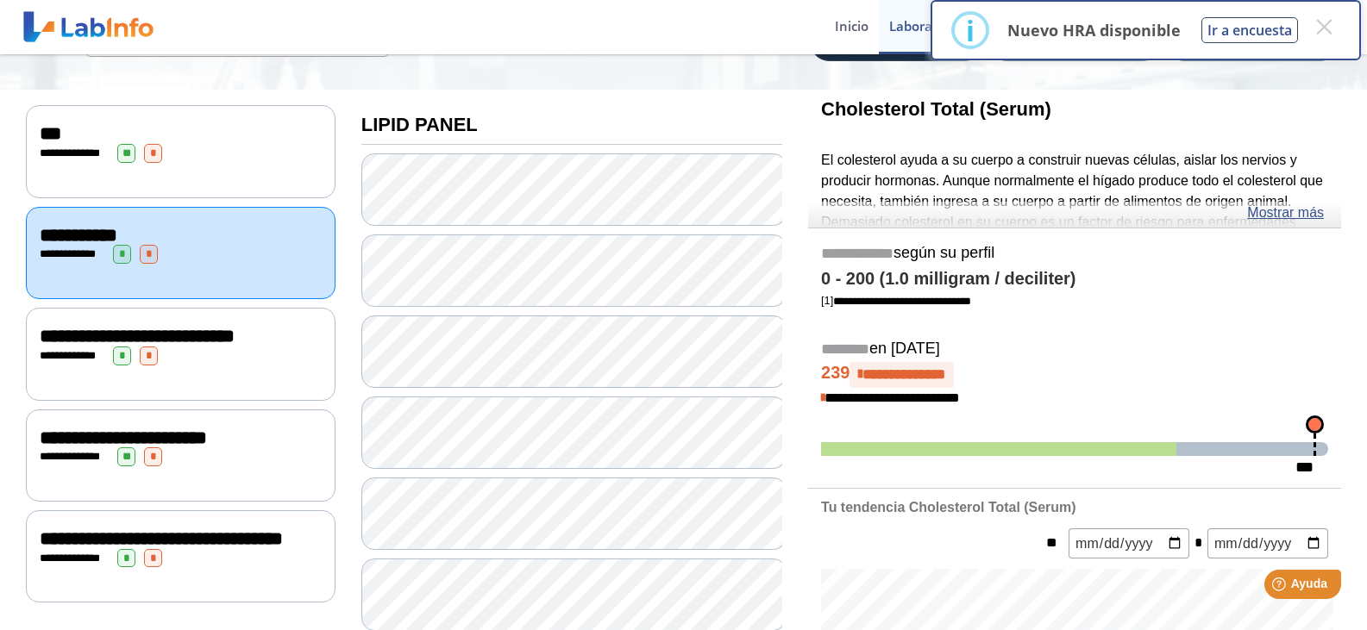
click at [252, 364] on div "**********" at bounding box center [181, 356] width 282 height 19
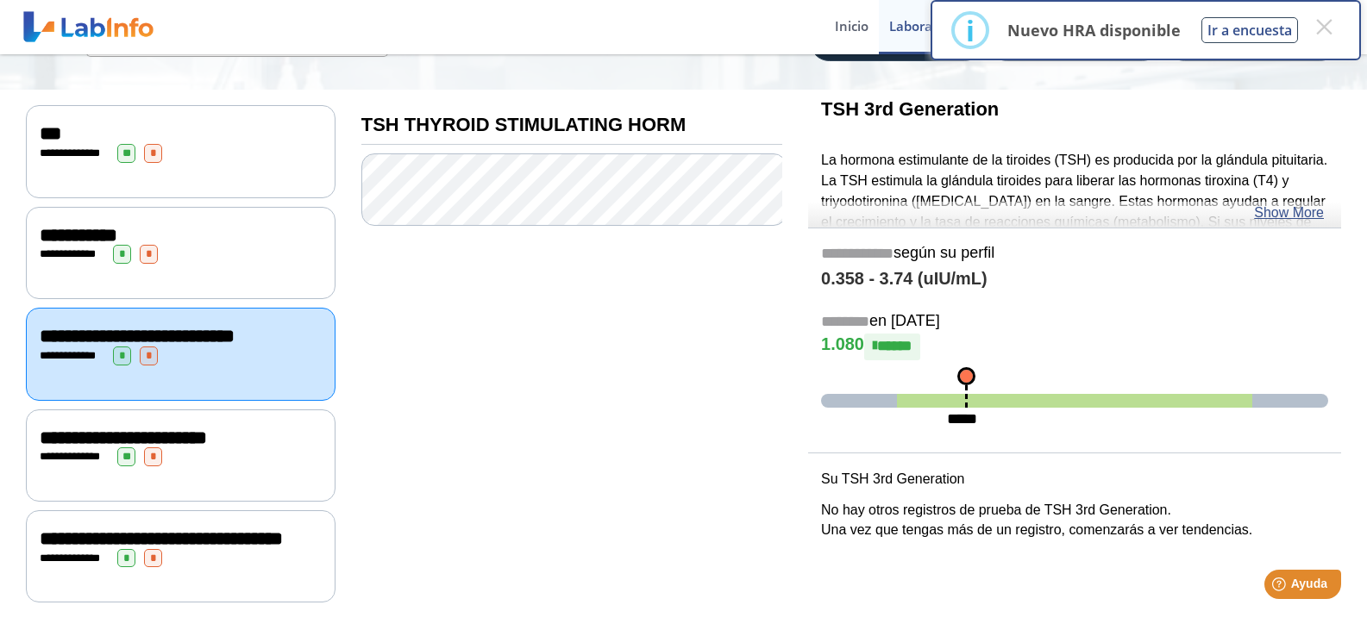
click at [262, 467] on div "**********" at bounding box center [181, 457] width 282 height 19
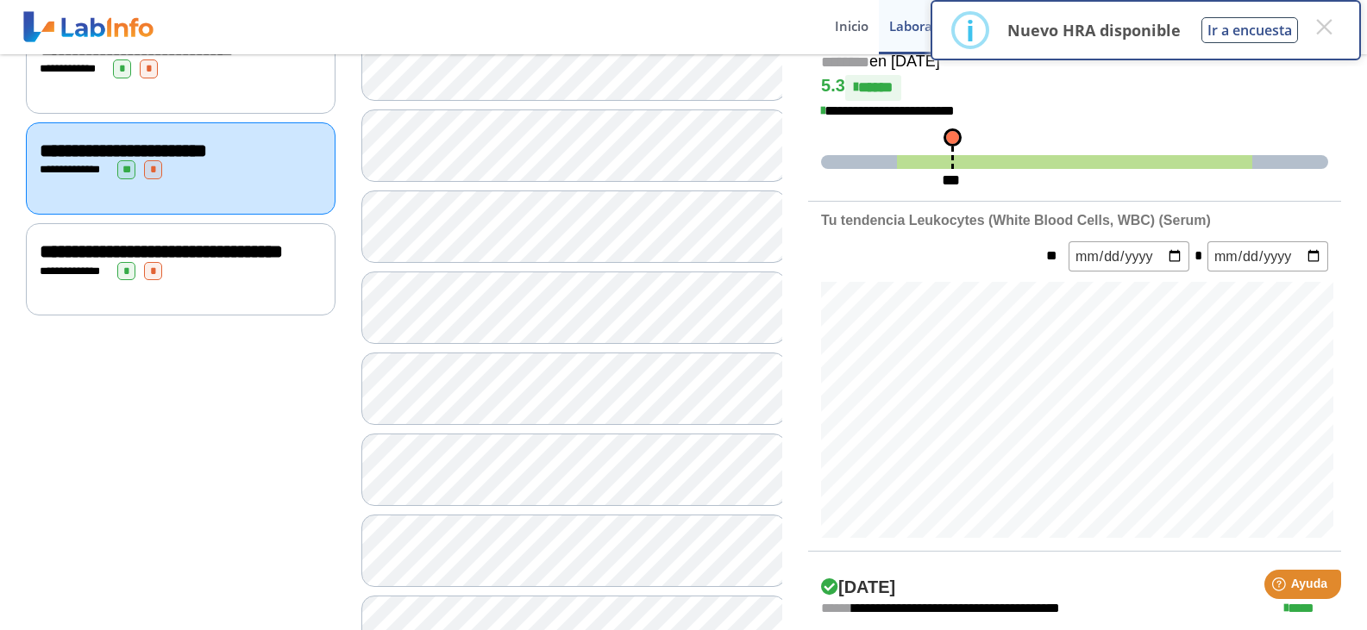
scroll to position [287, 0]
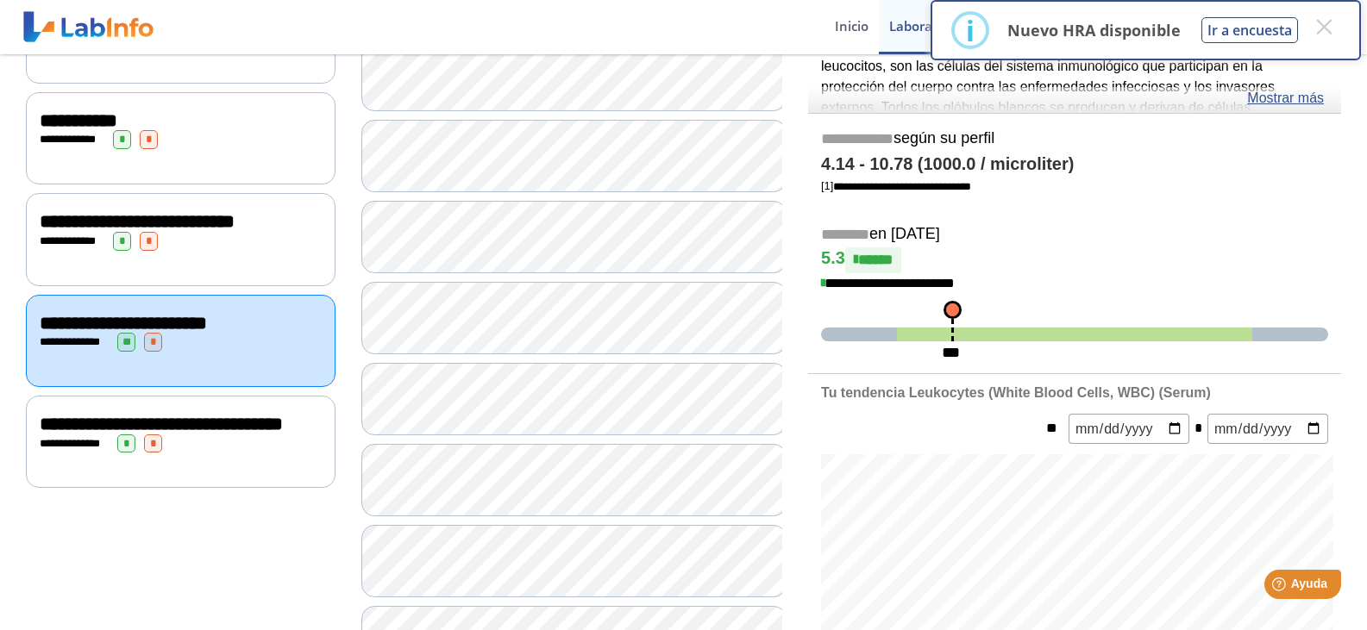
click at [232, 435] on div "**********" at bounding box center [181, 424] width 282 height 21
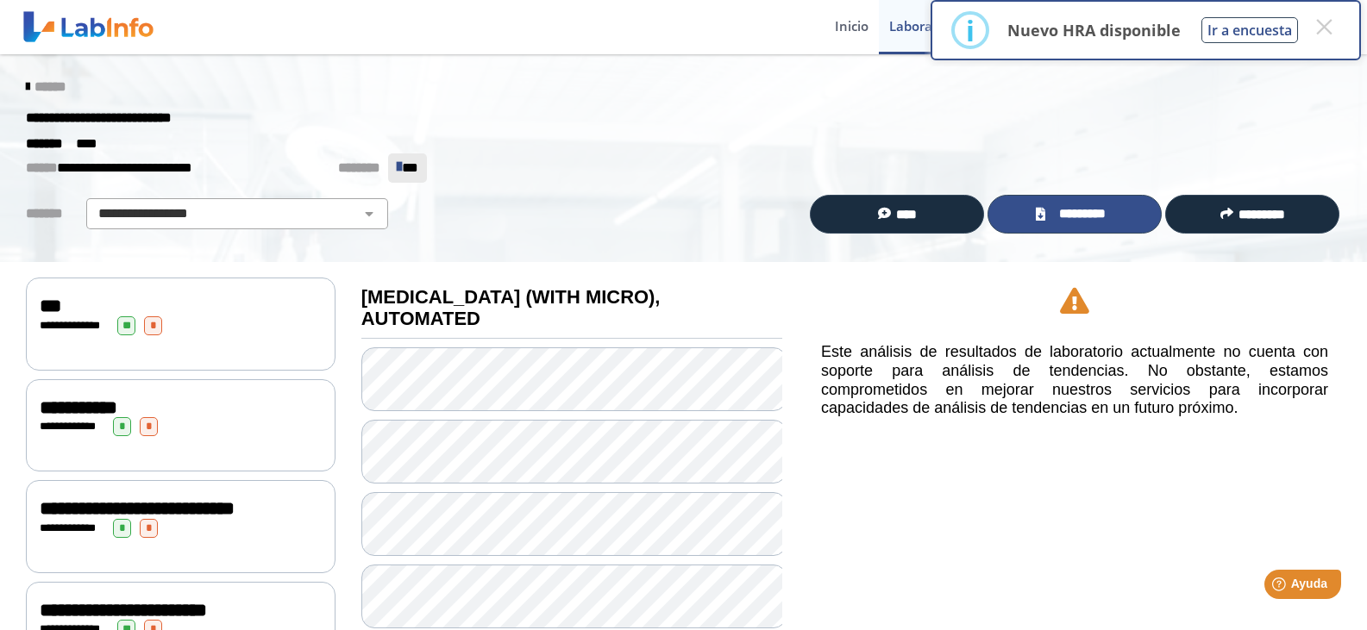
click at [1057, 205] on span "*********" at bounding box center [1081, 214] width 63 height 20
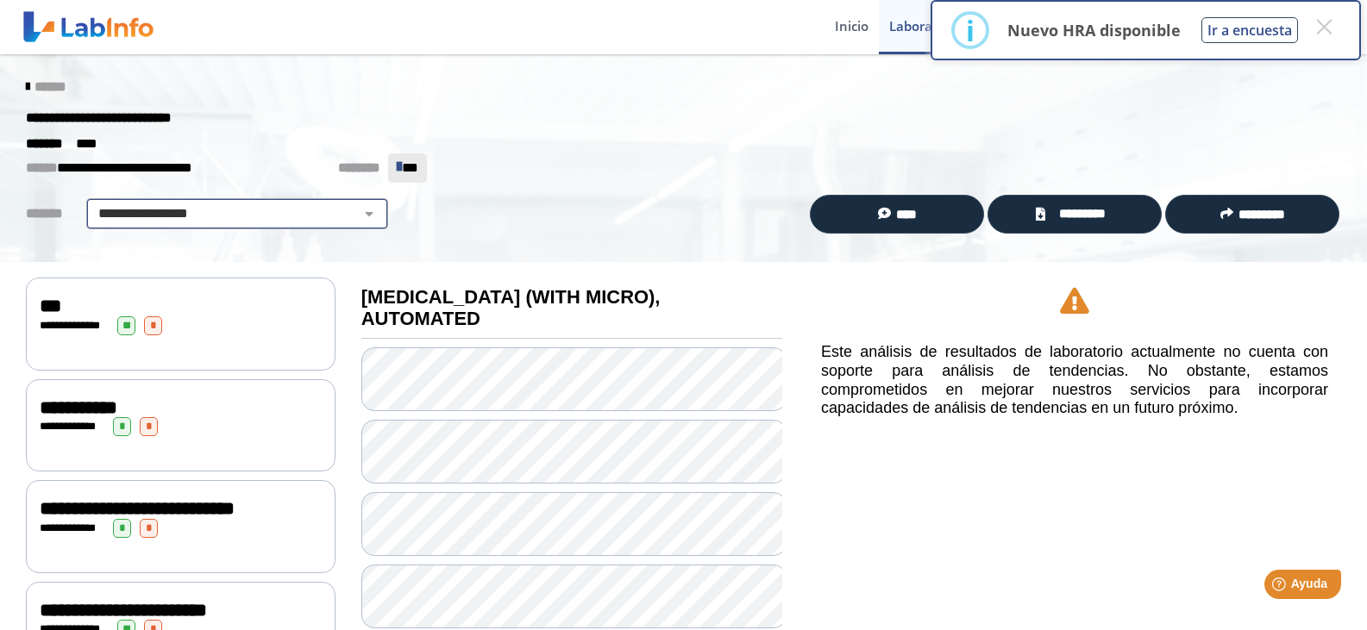
click at [344, 212] on select "**********" at bounding box center [236, 214] width 291 height 21
click at [1328, 22] on button "×" at bounding box center [1323, 26] width 31 height 31
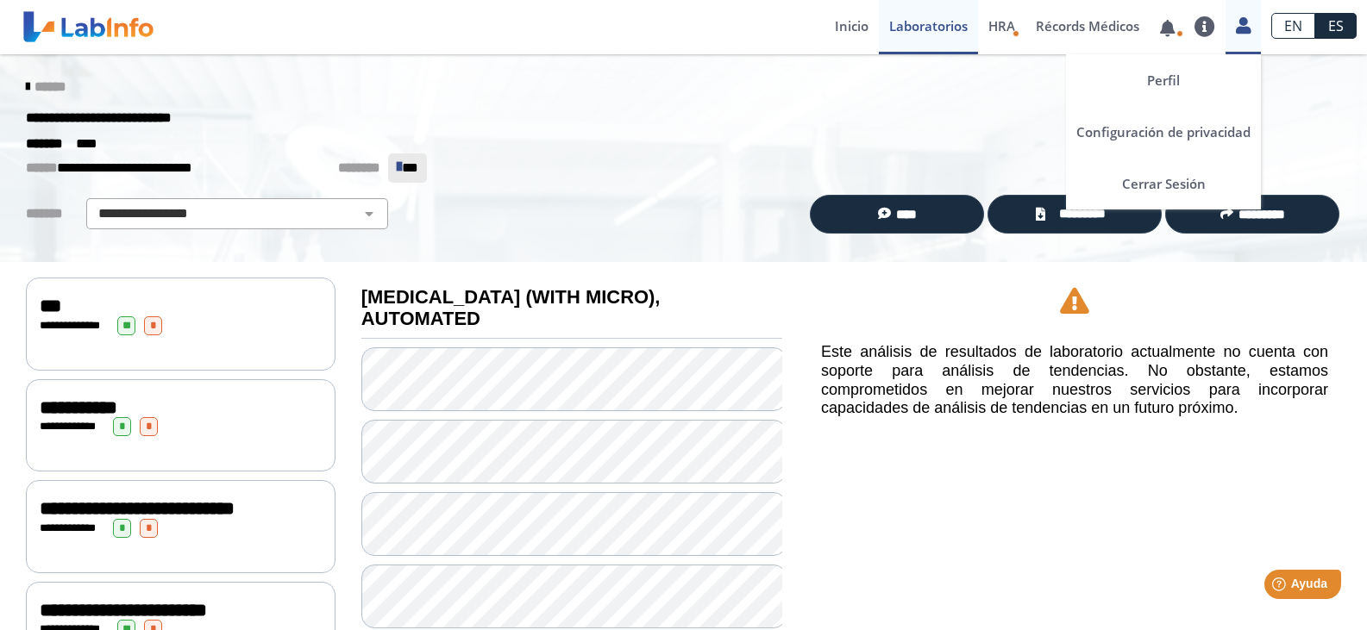
click at [1256, 26] on link at bounding box center [1242, 23] width 35 height 22
click at [1180, 182] on link "Cerrar Sesión" at bounding box center [1163, 184] width 195 height 52
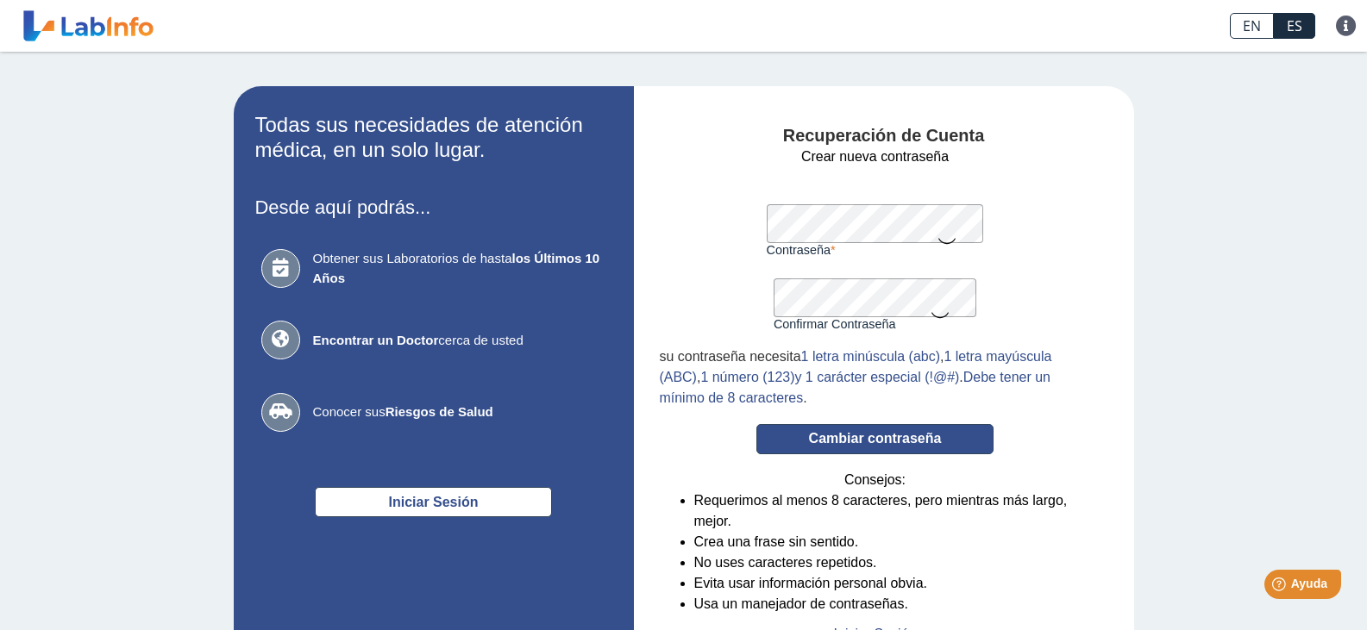
click at [874, 436] on button "Cambiar contraseña" at bounding box center [874, 439] width 237 height 30
